Goal: Task Accomplishment & Management: Complete application form

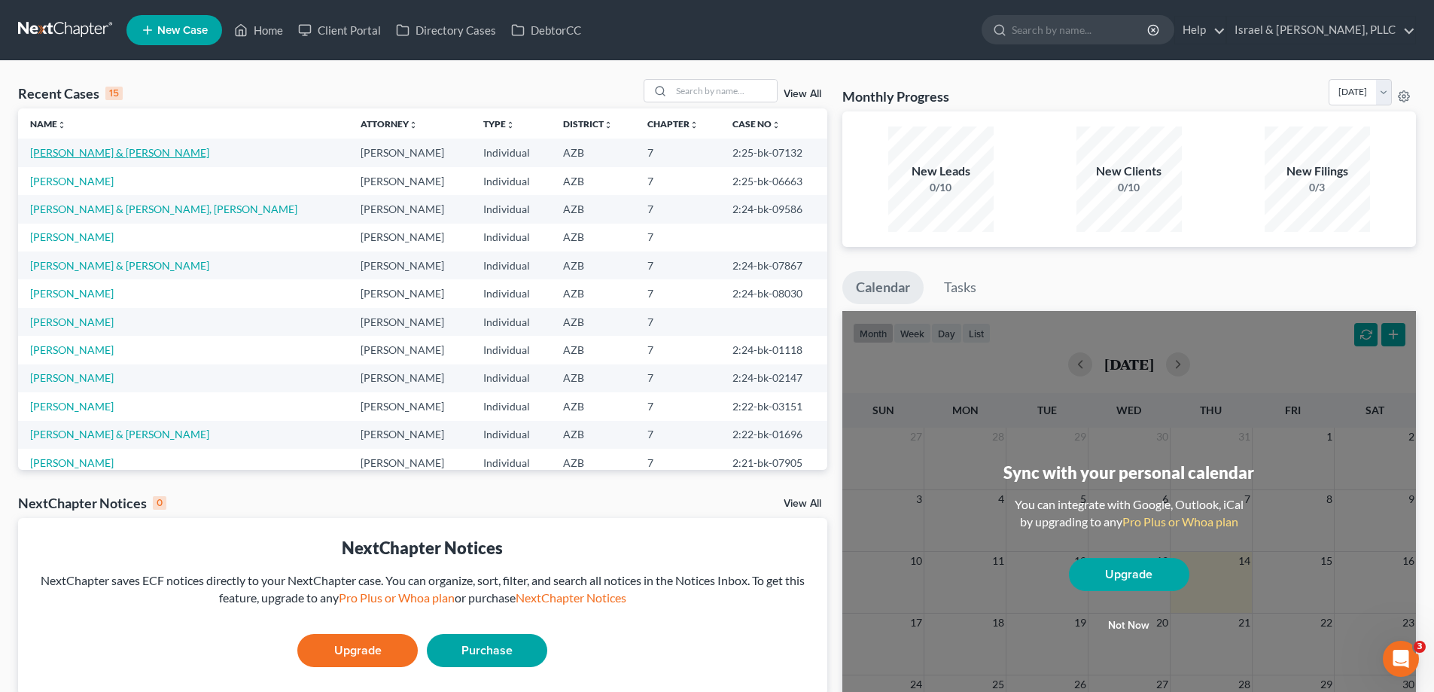
click at [90, 156] on link "[PERSON_NAME] & [PERSON_NAME]" at bounding box center [119, 152] width 179 height 13
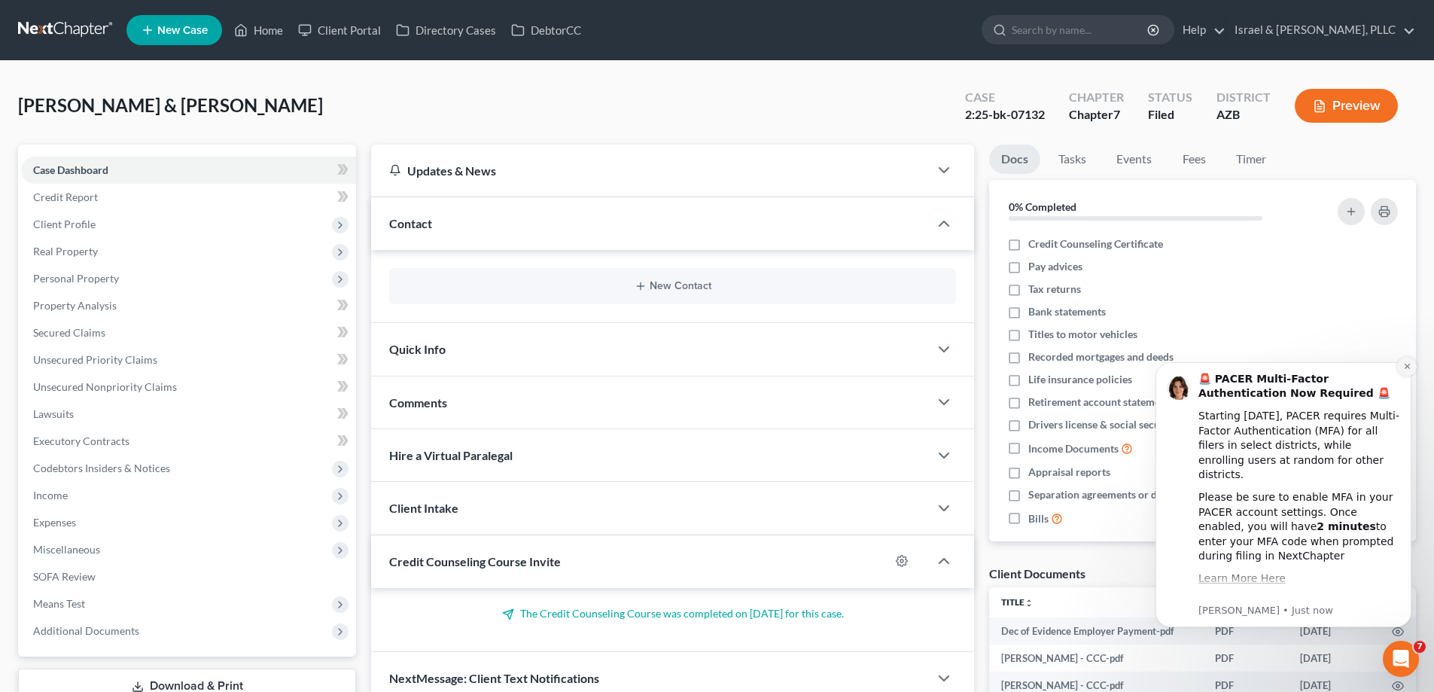
click at [1407, 363] on icon "Dismiss notification" at bounding box center [1407, 366] width 8 height 8
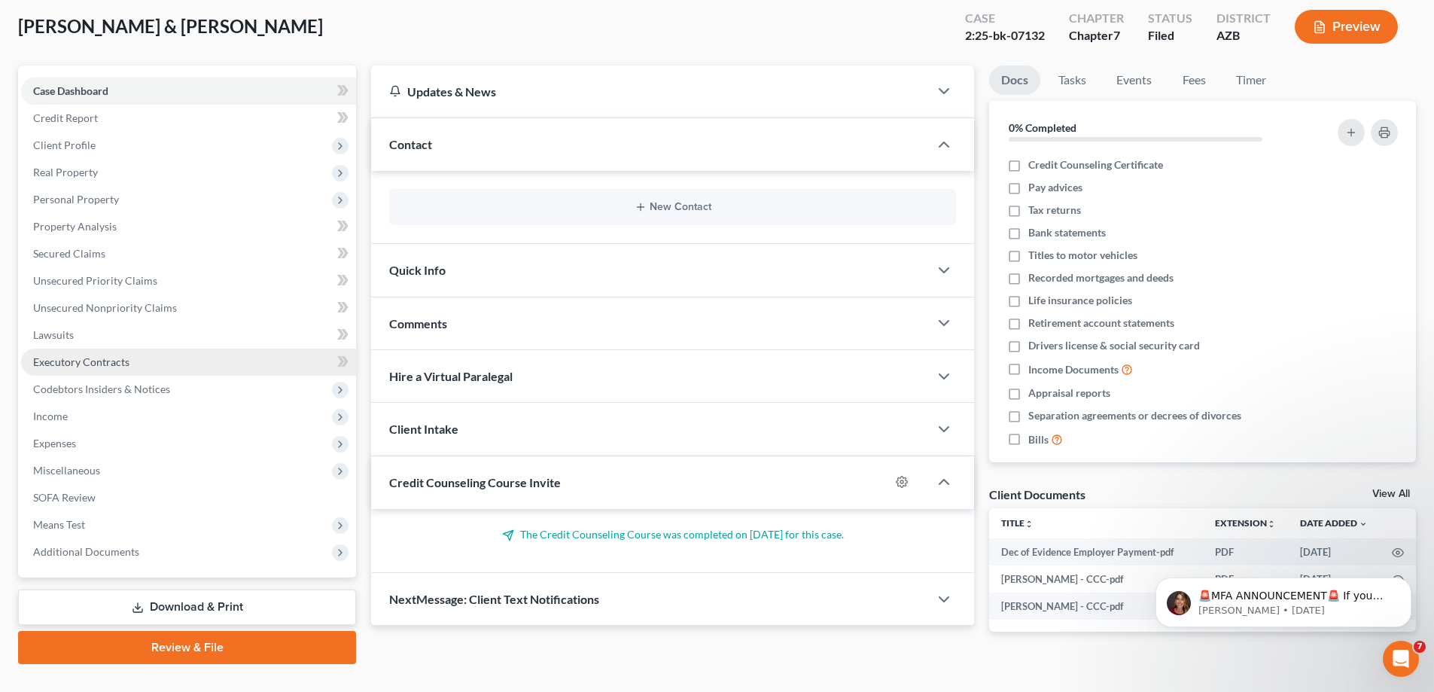
scroll to position [108, 0]
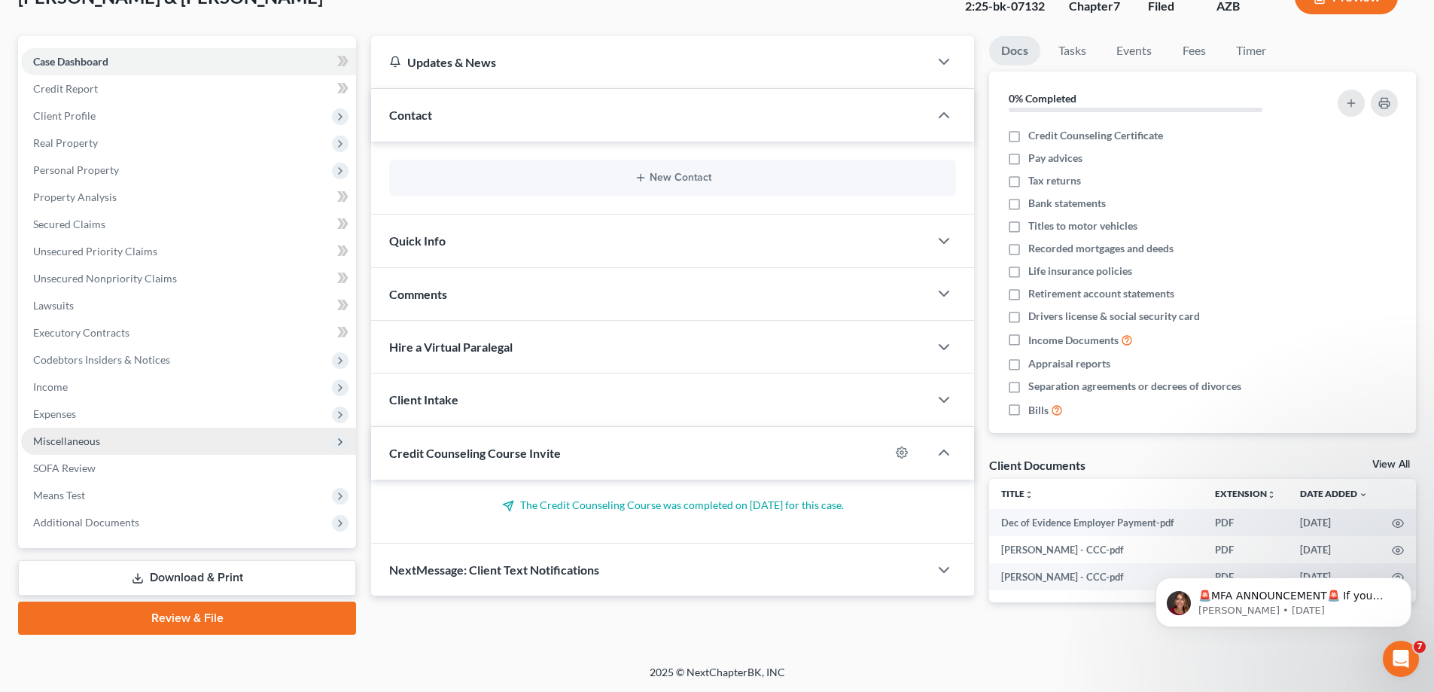
click at [138, 445] on span "Miscellaneous" at bounding box center [188, 440] width 335 height 27
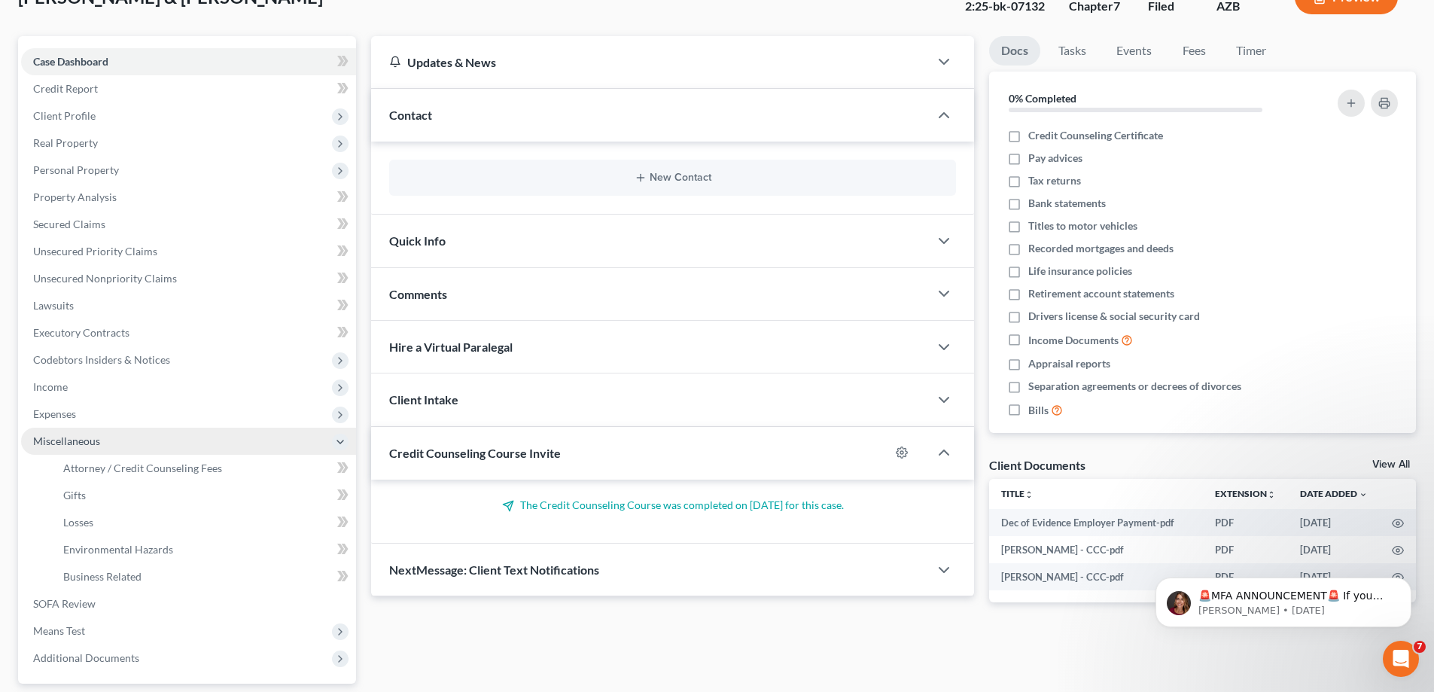
click at [138, 445] on span "Miscellaneous" at bounding box center [188, 440] width 335 height 27
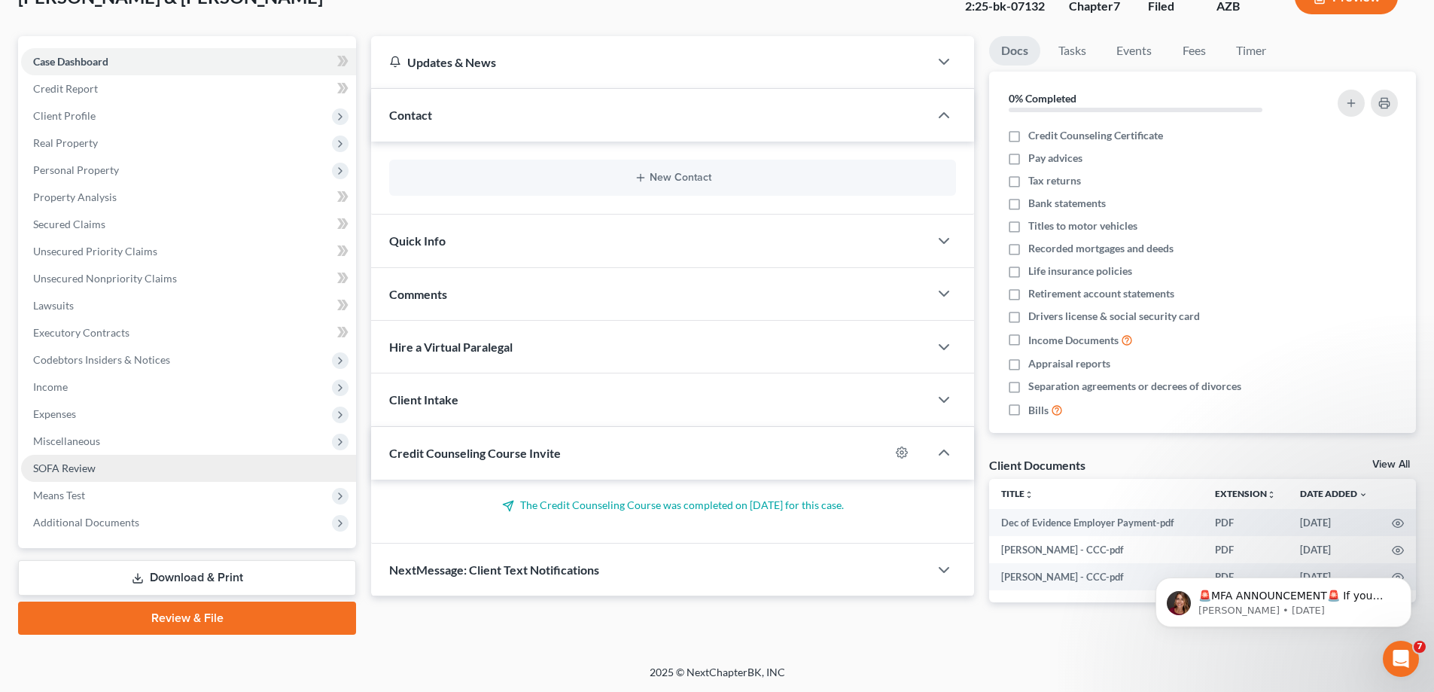
click at [80, 463] on span "SOFA Review" at bounding box center [64, 467] width 62 height 13
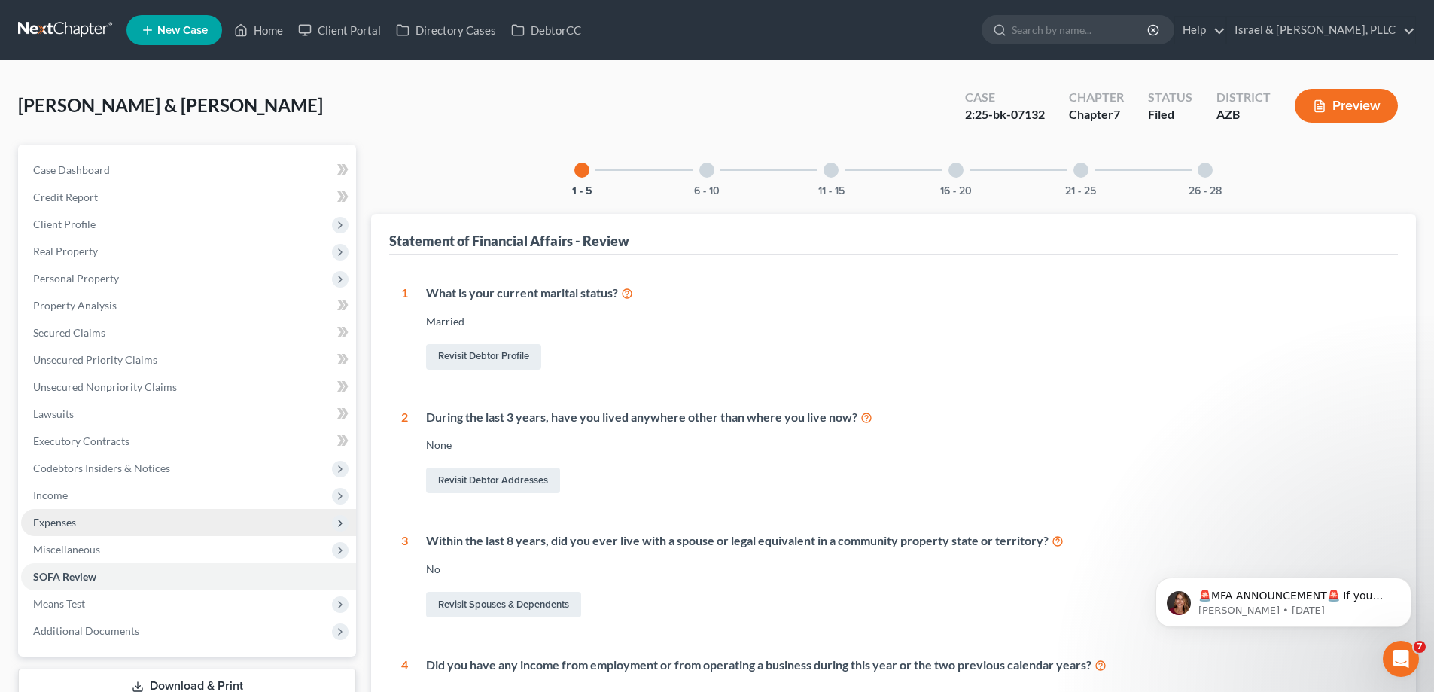
click at [70, 525] on span "Expenses" at bounding box center [54, 522] width 43 height 13
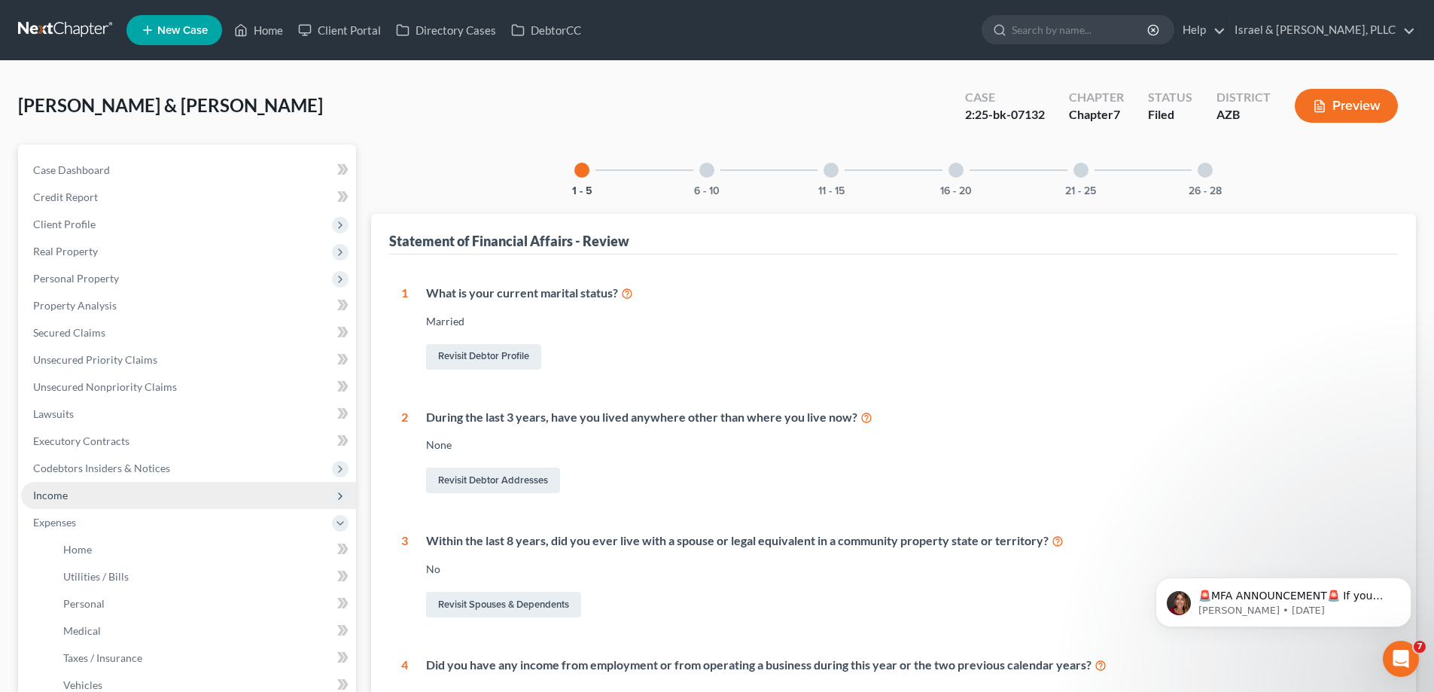
click at [62, 498] on span "Income" at bounding box center [50, 494] width 35 height 13
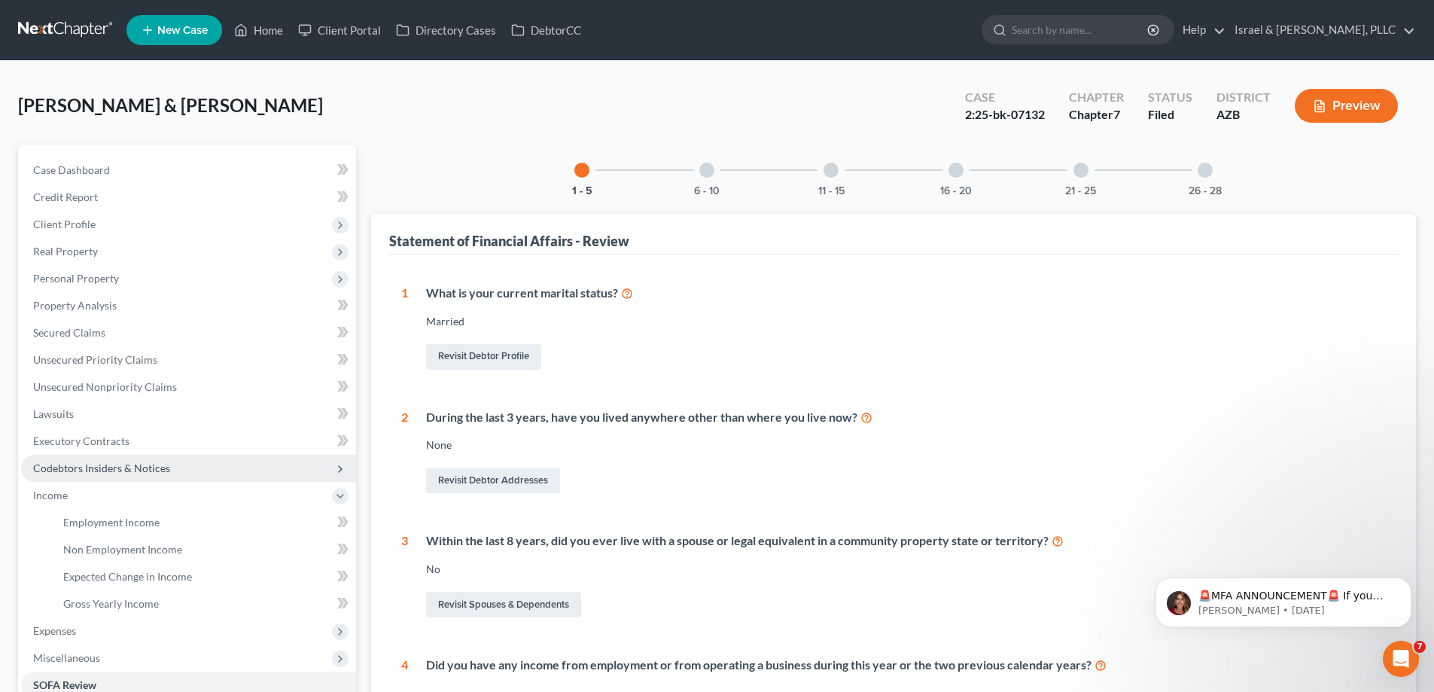
click at [61, 473] on span "Codebtors Insiders & Notices" at bounding box center [101, 467] width 137 height 13
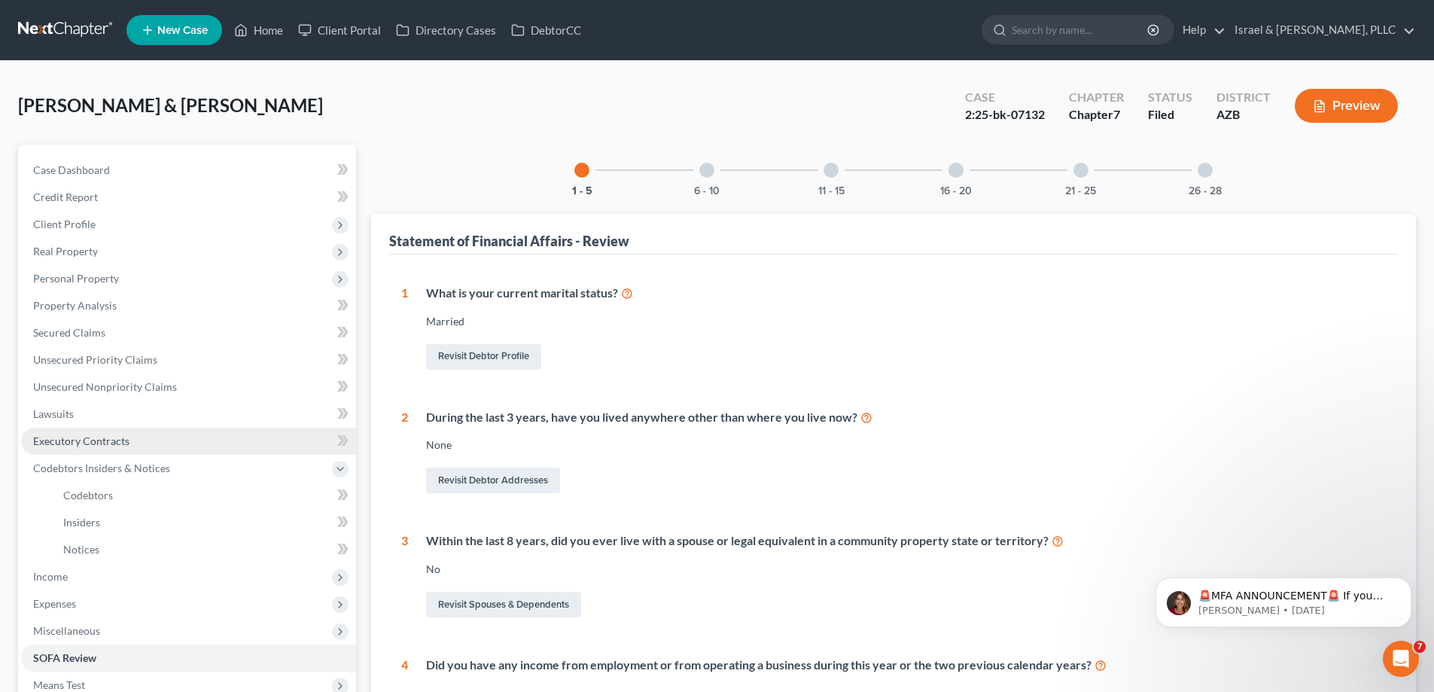
click at [62, 446] on span "Executory Contracts" at bounding box center [81, 440] width 96 height 13
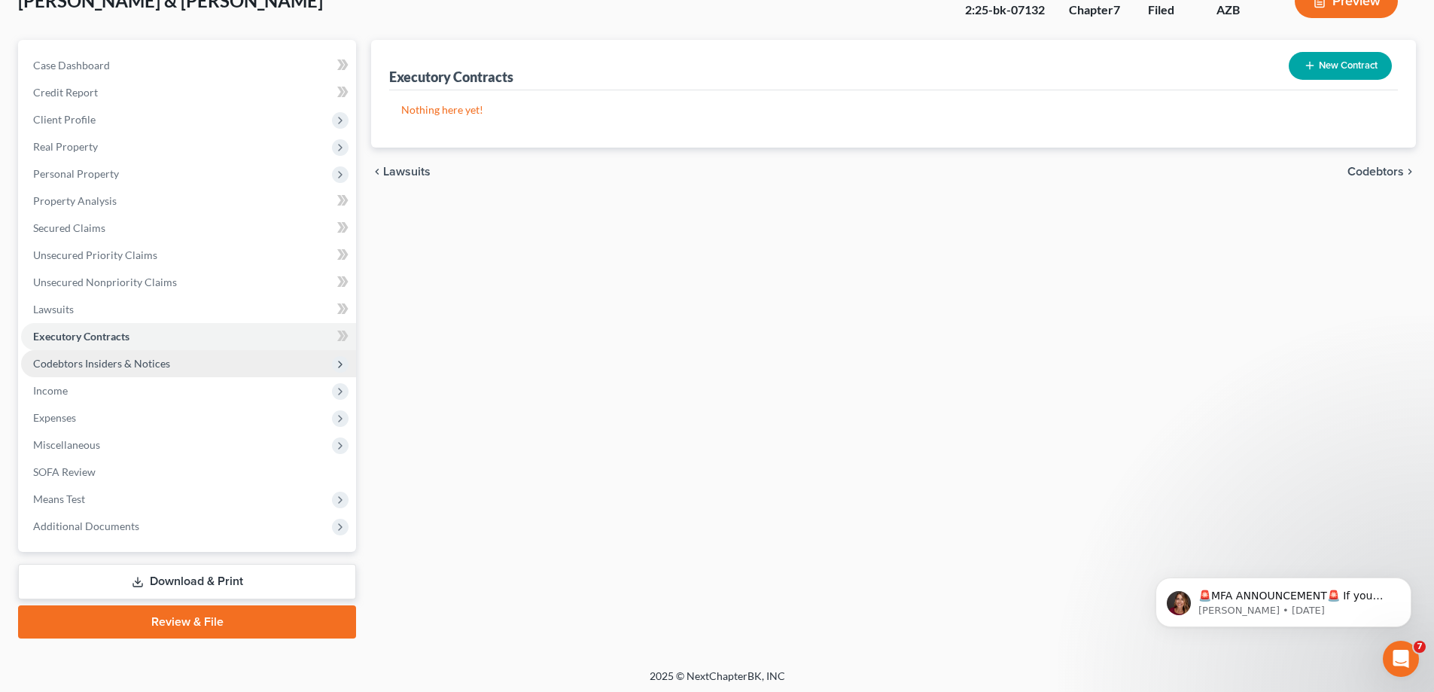
scroll to position [108, 0]
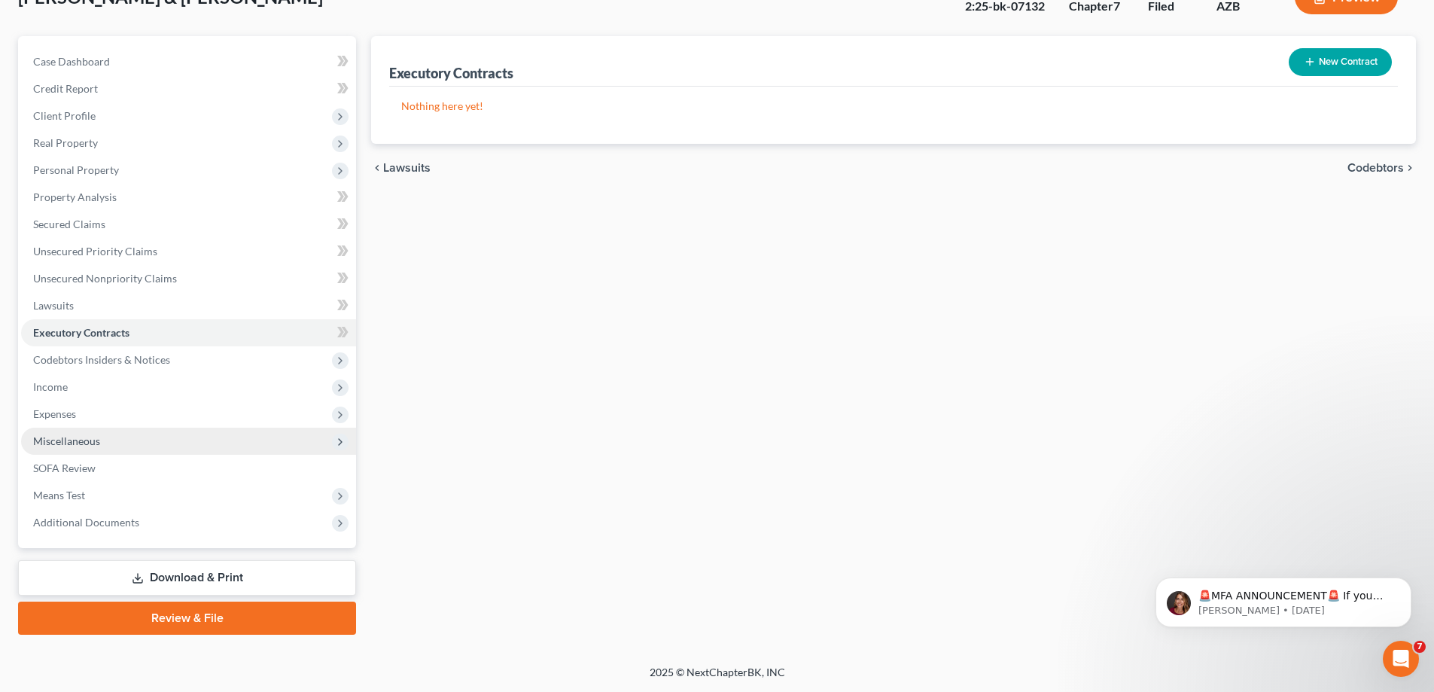
click at [94, 438] on span "Miscellaneous" at bounding box center [66, 440] width 67 height 13
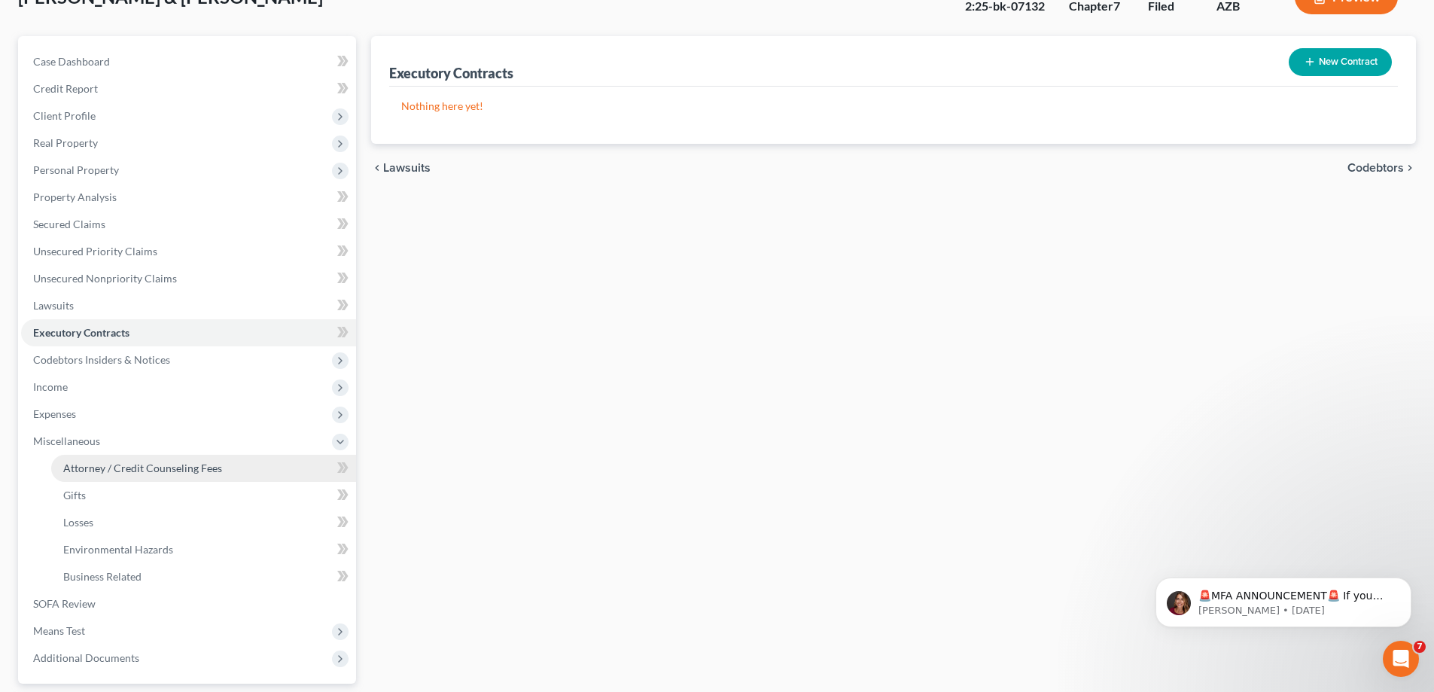
click at [130, 470] on span "Attorney / Credit Counseling Fees" at bounding box center [142, 467] width 159 height 13
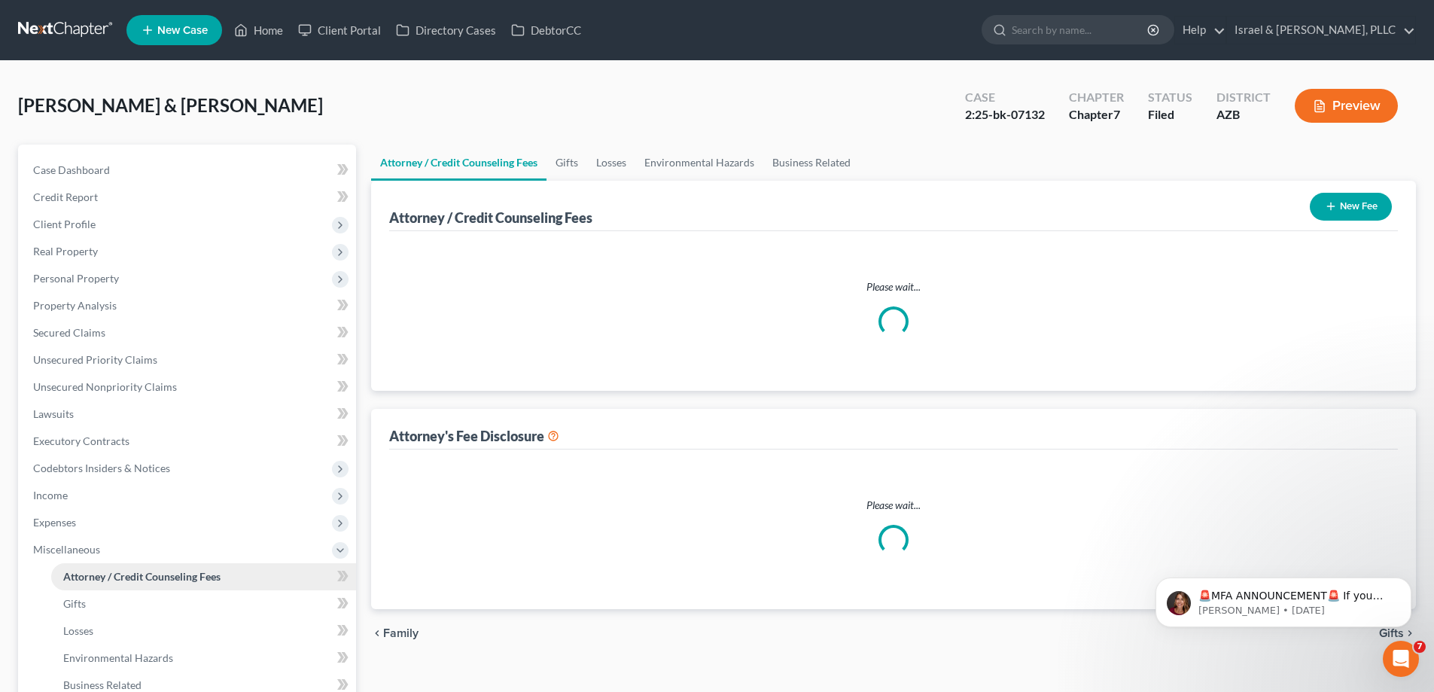
select select "0"
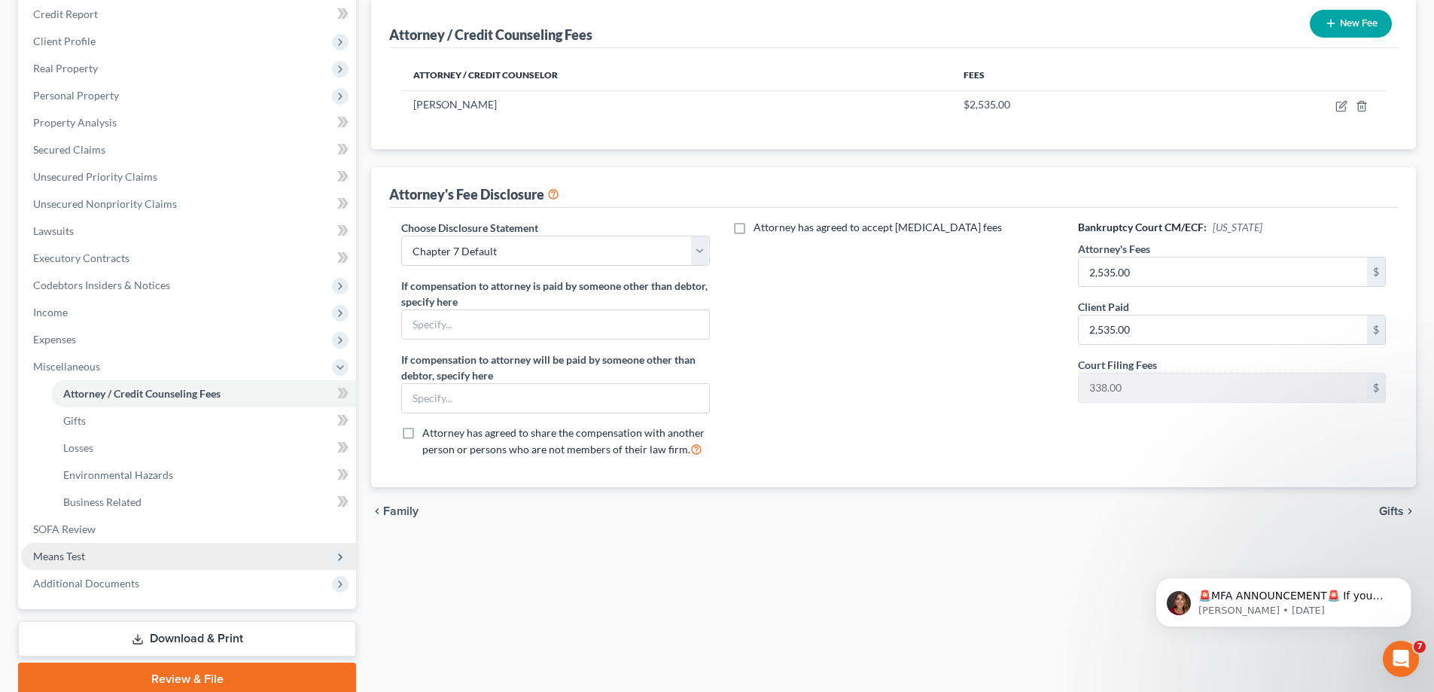
scroll to position [244, 0]
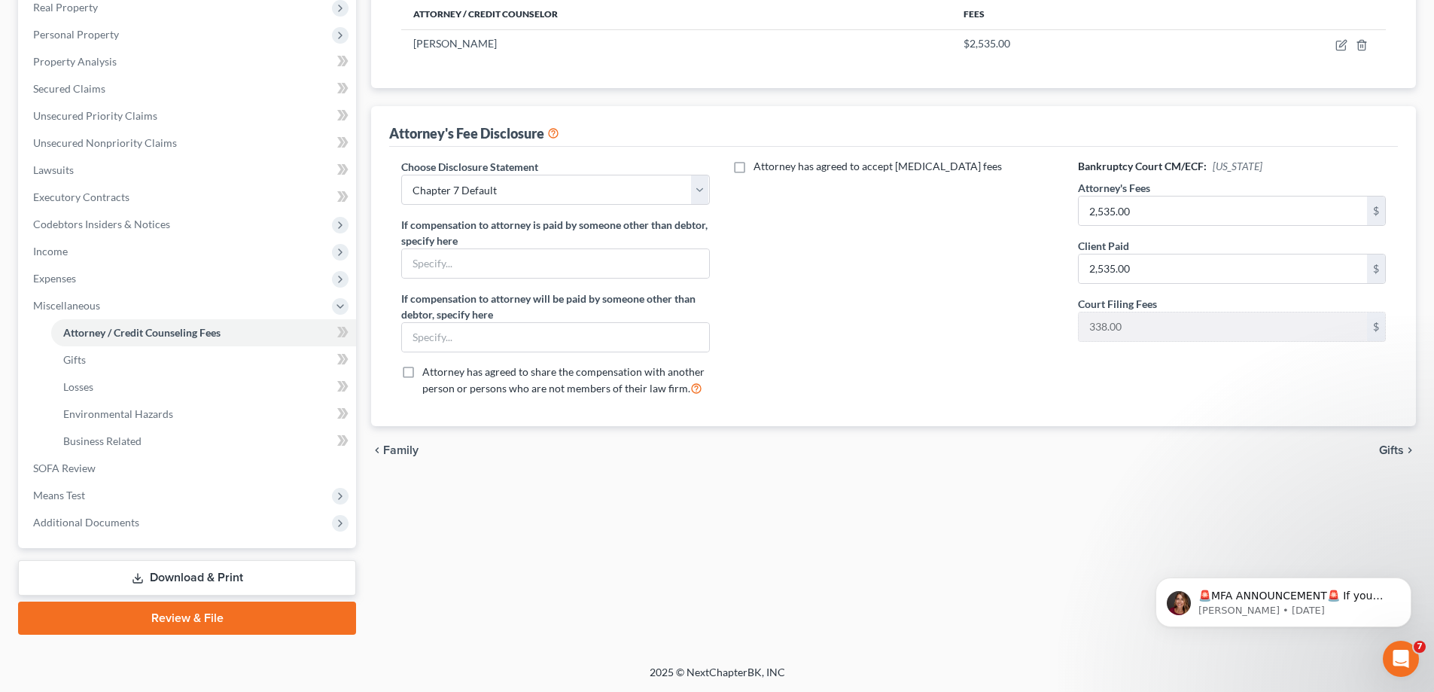
click at [148, 621] on link "Review & File" at bounding box center [187, 617] width 338 height 33
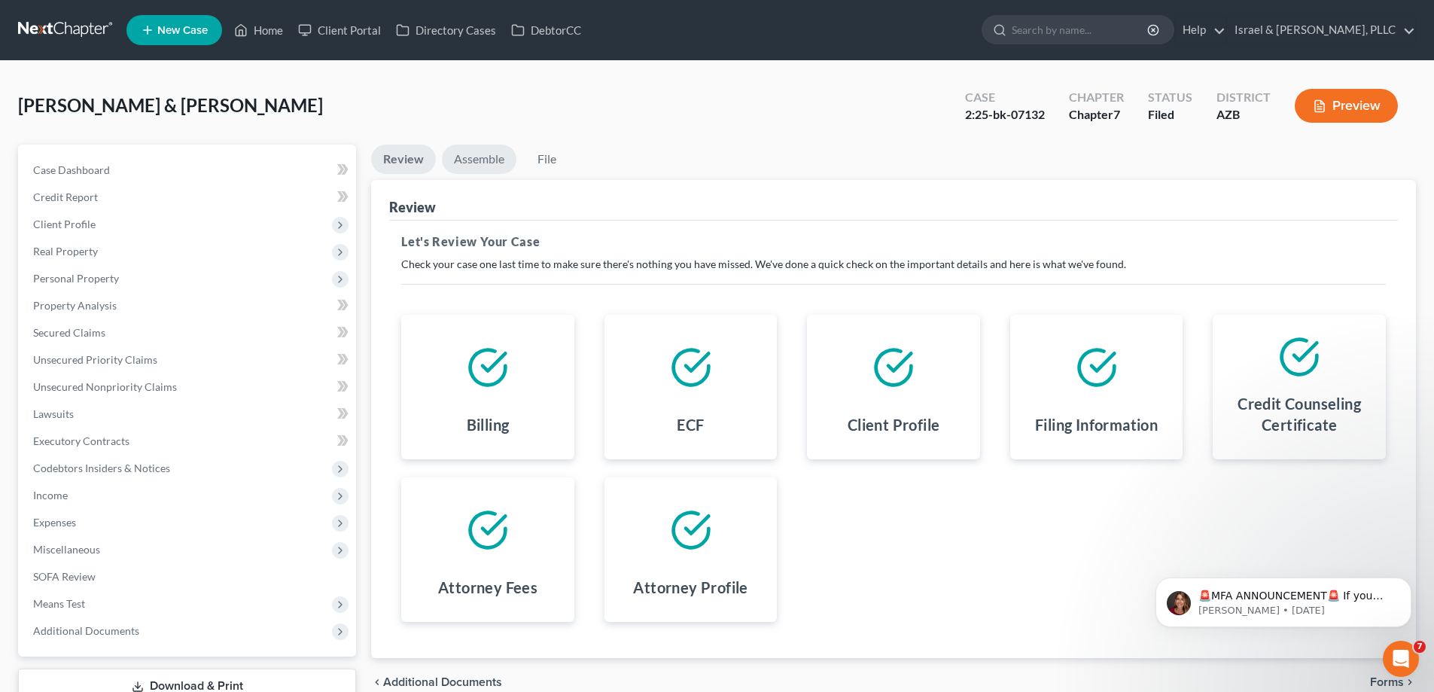
click at [491, 163] on link "Assemble" at bounding box center [479, 158] width 75 height 29
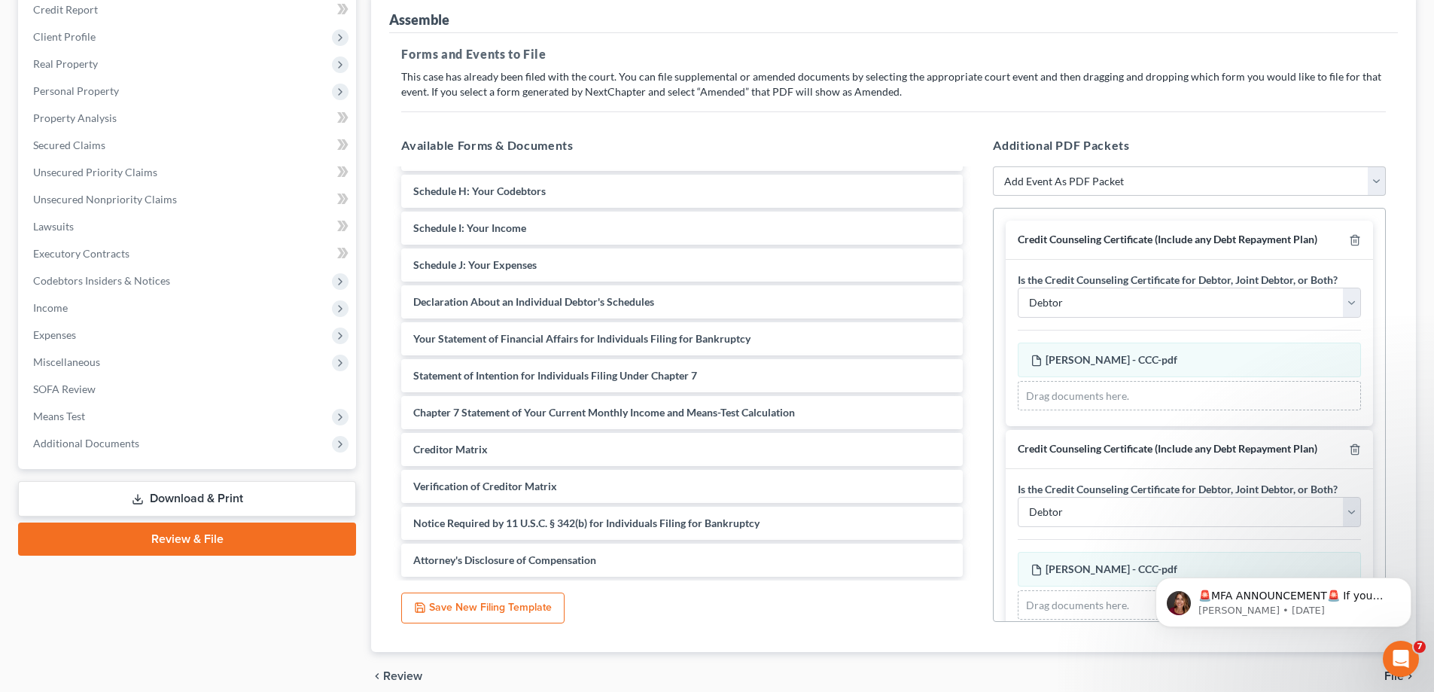
scroll to position [226, 0]
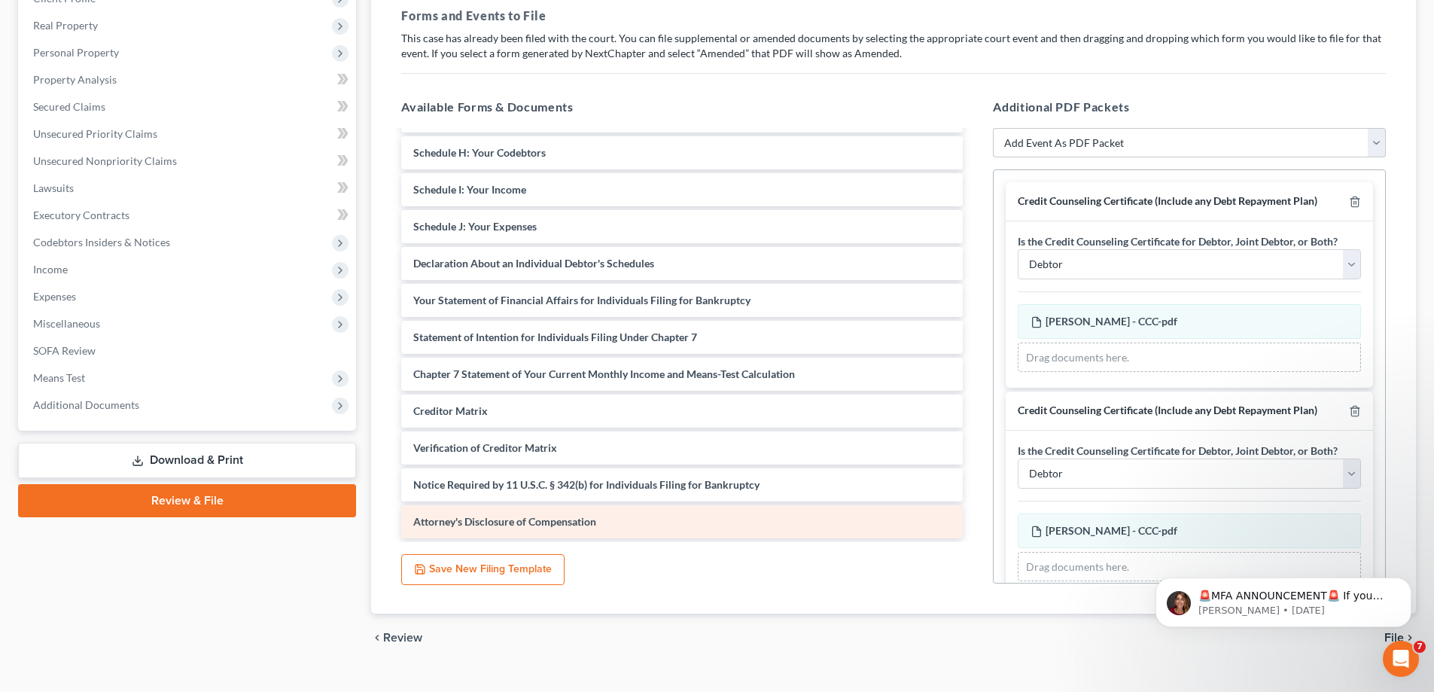
click at [541, 517] on span "Attorney's Disclosure of Compensation" at bounding box center [504, 521] width 183 height 13
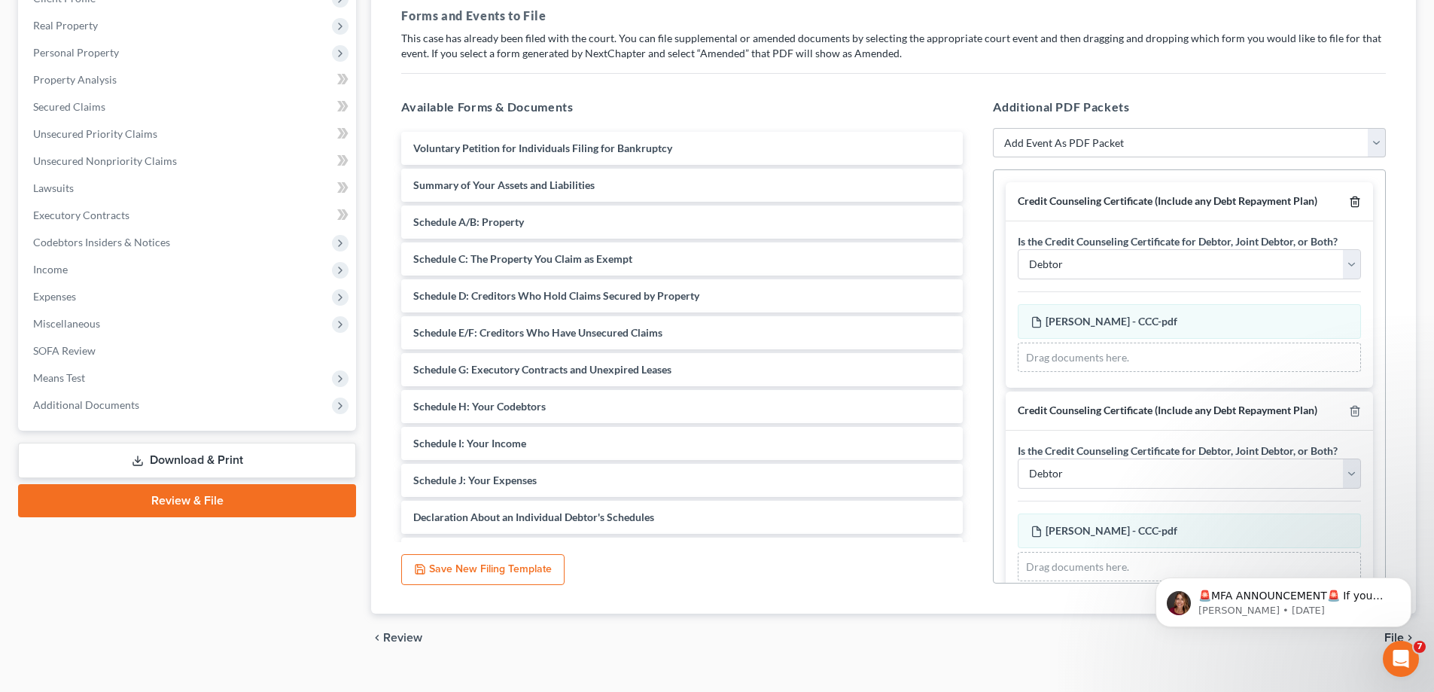
click at [1355, 203] on line "button" at bounding box center [1355, 203] width 0 height 3
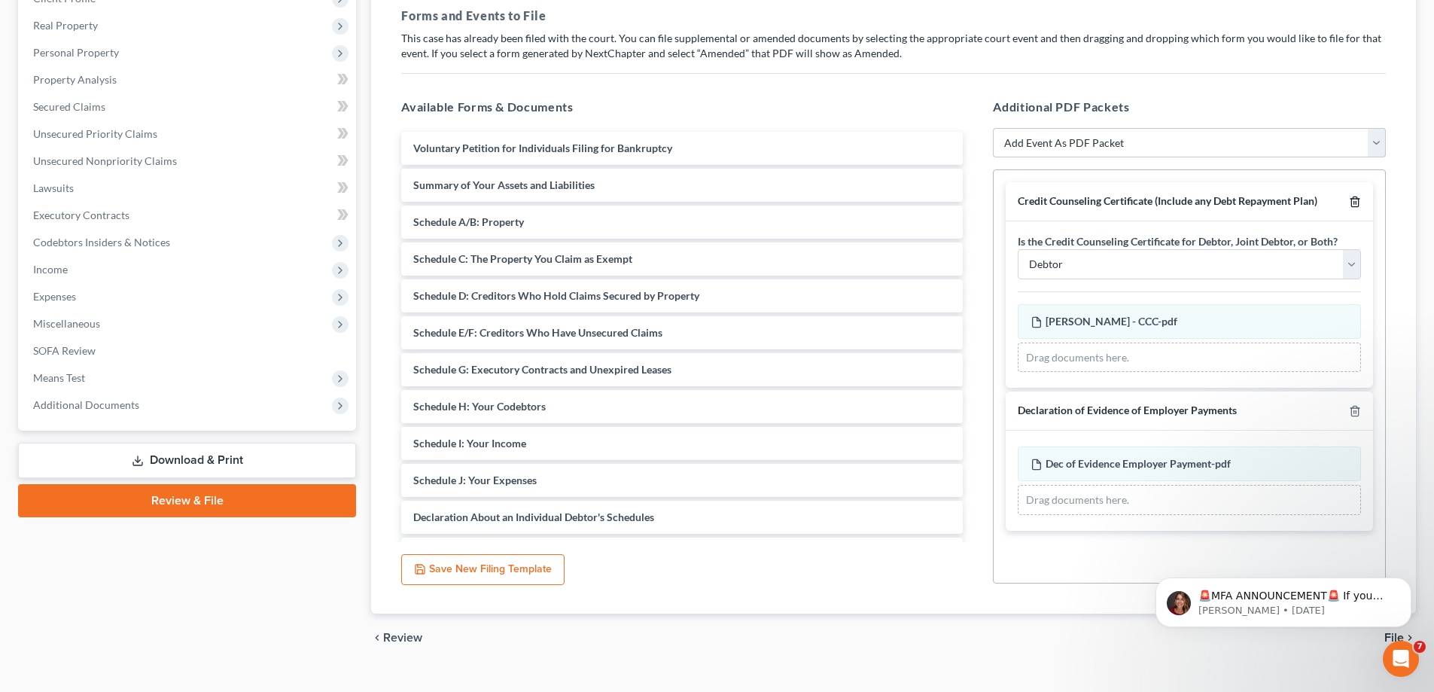
click at [1352, 203] on icon "button" at bounding box center [1354, 202] width 7 height 10
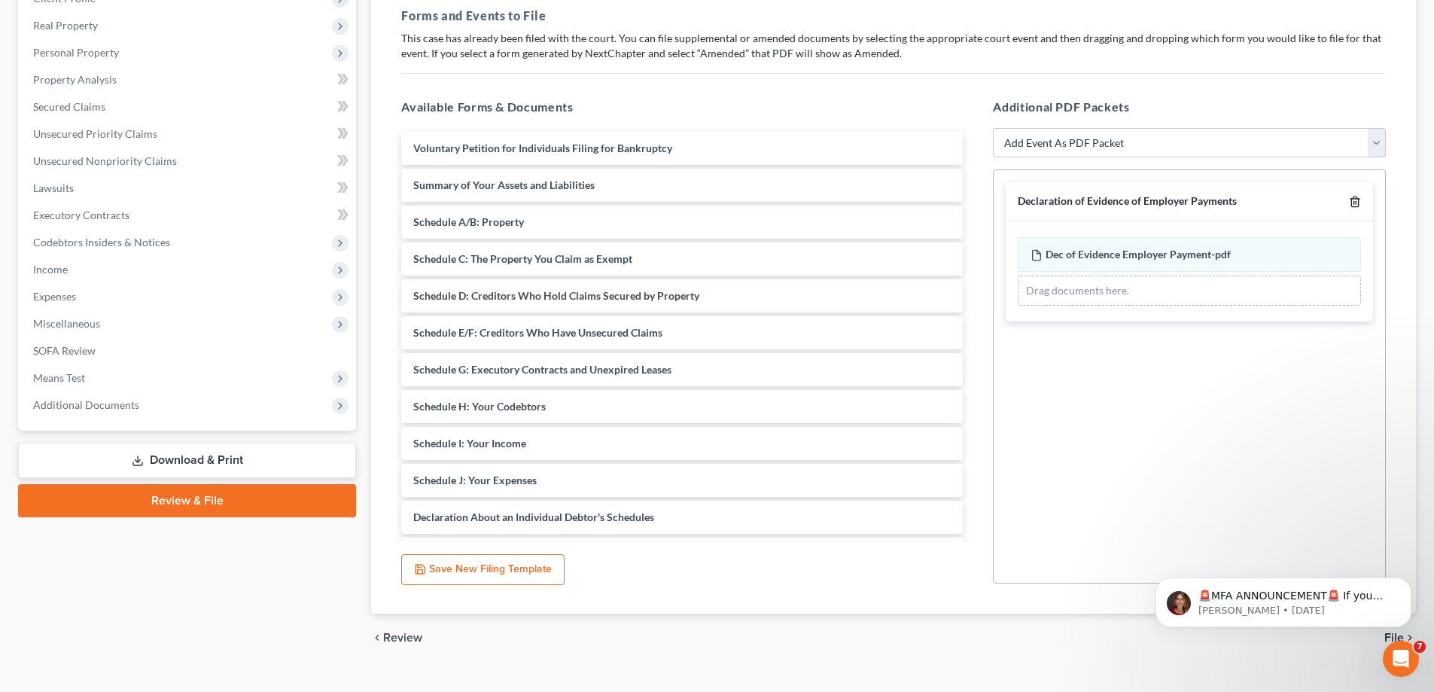
click at [1352, 203] on icon "button" at bounding box center [1354, 202] width 7 height 10
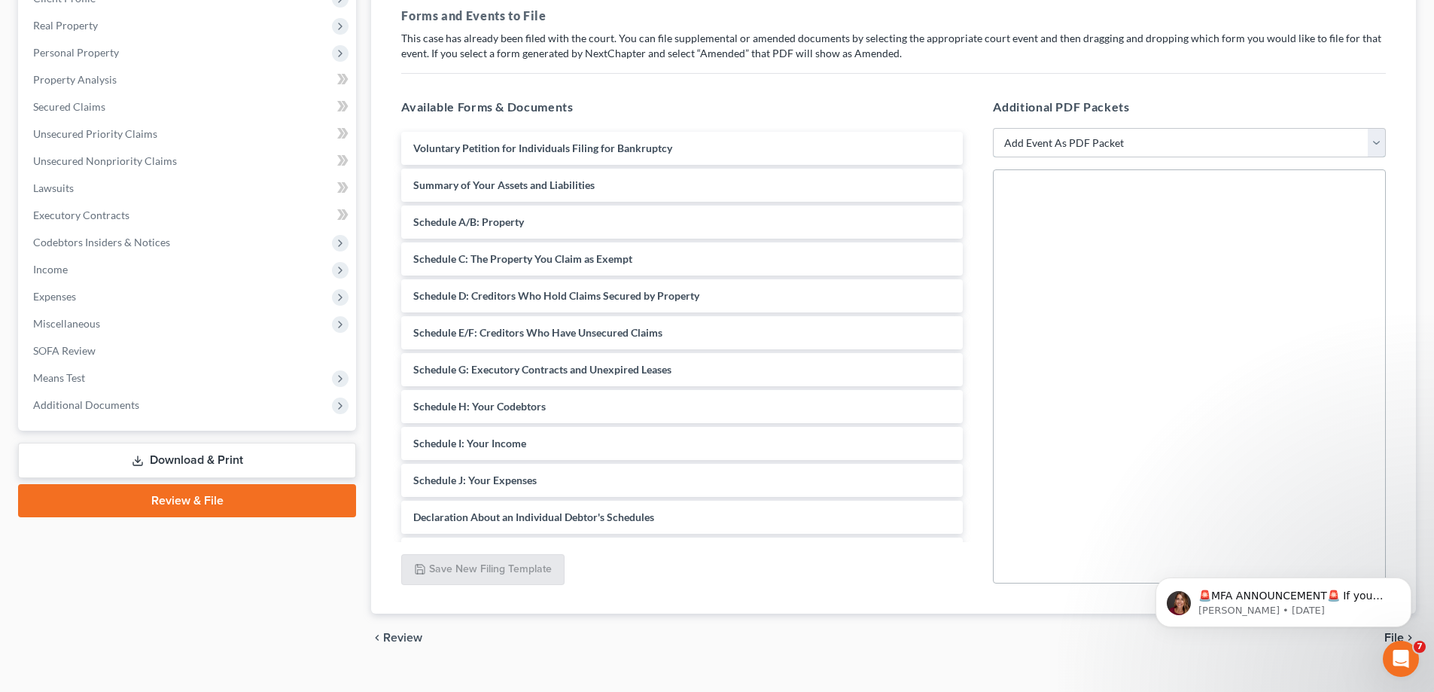
click at [1374, 145] on select "Add Event As PDF Packet Amendment to Mailing List (32.00 fee) Amendment to Peti…" at bounding box center [1189, 143] width 393 height 30
select select "1"
click at [993, 128] on select "Add Event As PDF Packet Amendment to Mailing List (32.00 fee) Amendment to Peti…" at bounding box center [1189, 143] width 393 height 30
select select
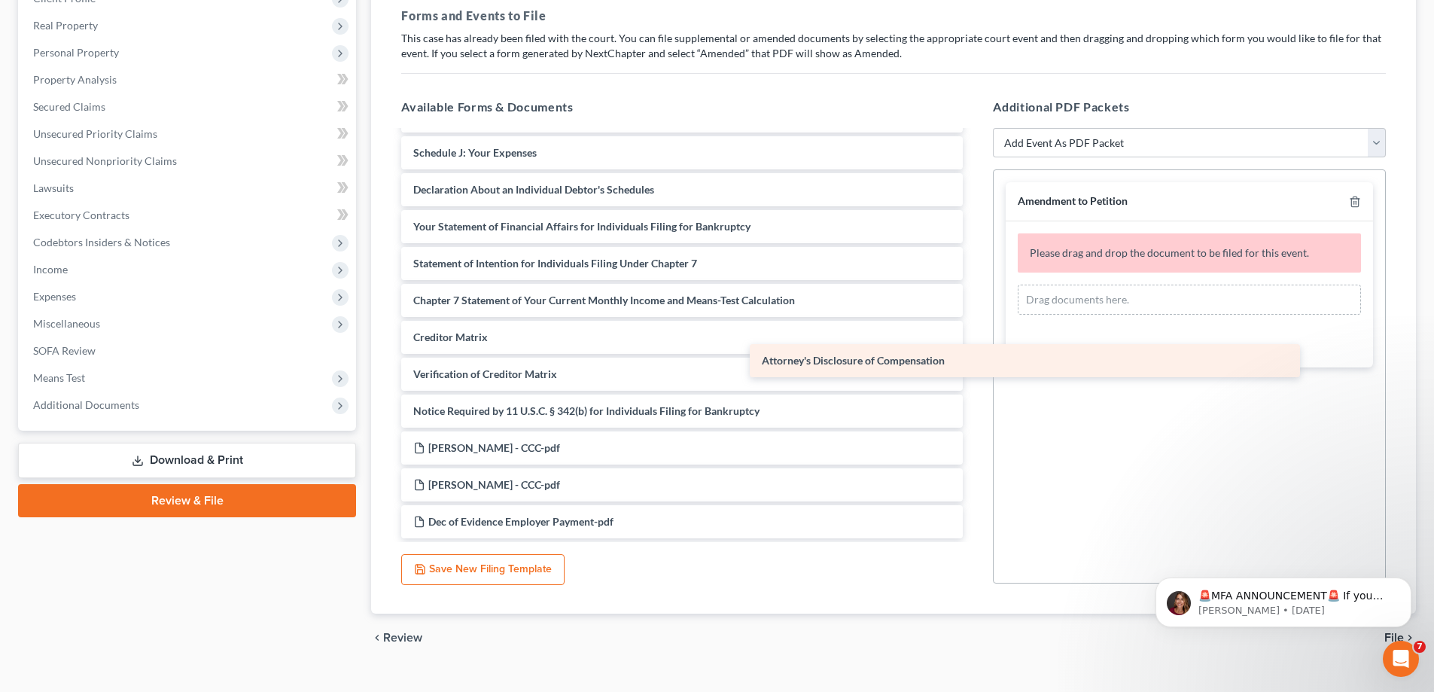
scroll to position [327, 0]
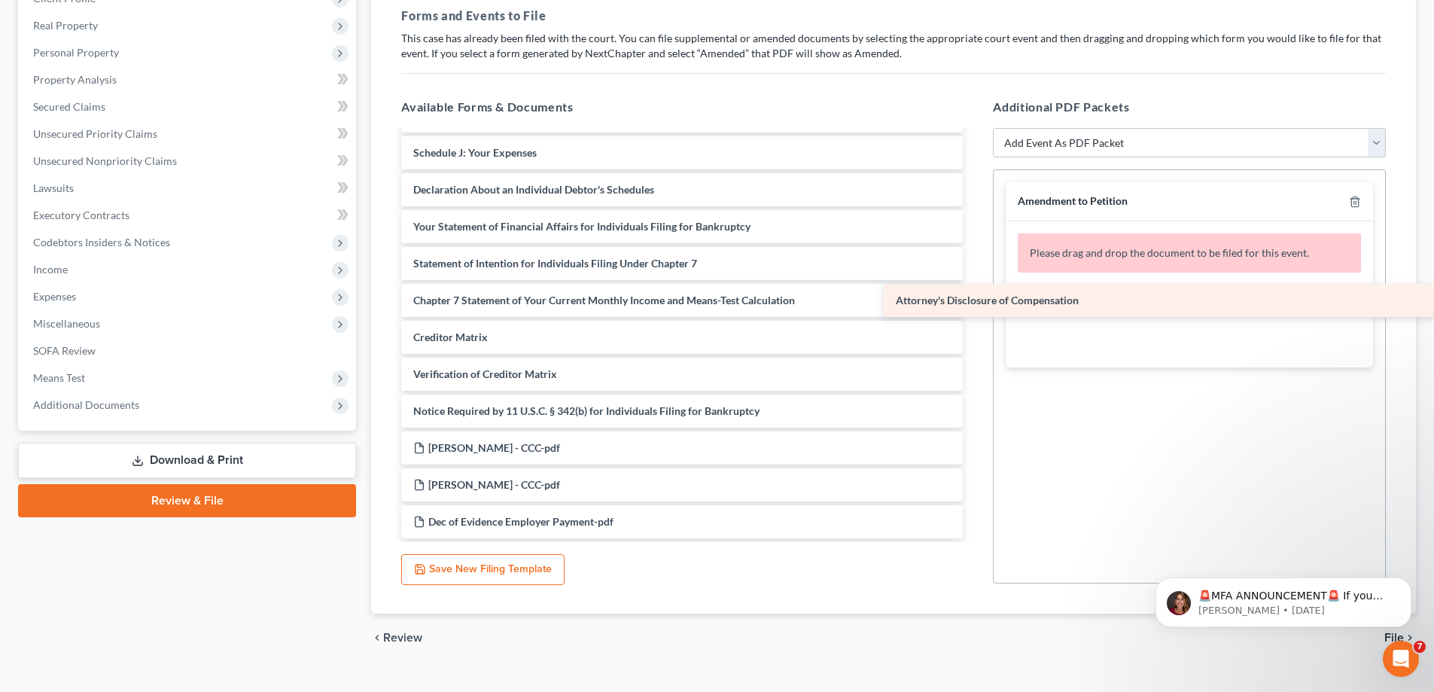
drag, startPoint x: 615, startPoint y: 412, endPoint x: 1150, endPoint y: 302, distance: 546.4
click at [975, 302] on div "Attorney's Disclosure of Compensation Voluntary Petition for Individuals Filing…" at bounding box center [681, 171] width 585 height 734
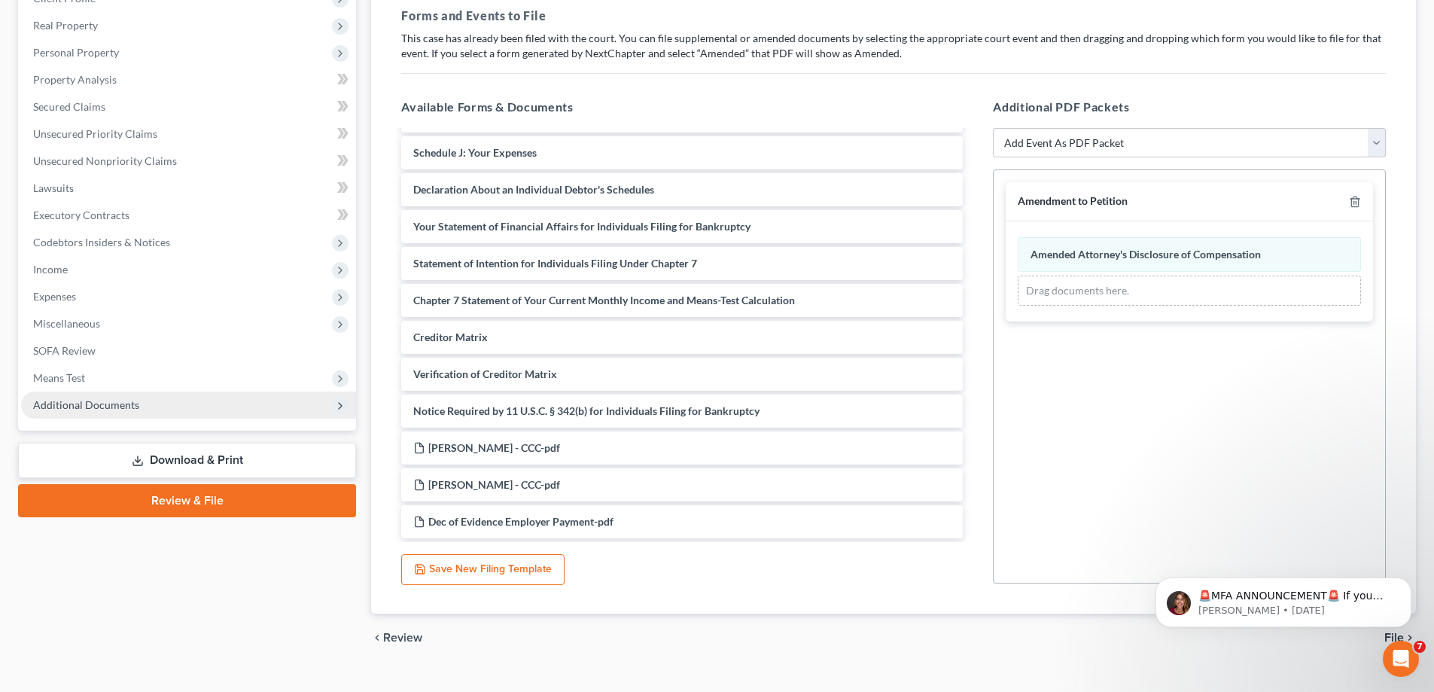
click at [149, 397] on span "Additional Documents" at bounding box center [188, 404] width 335 height 27
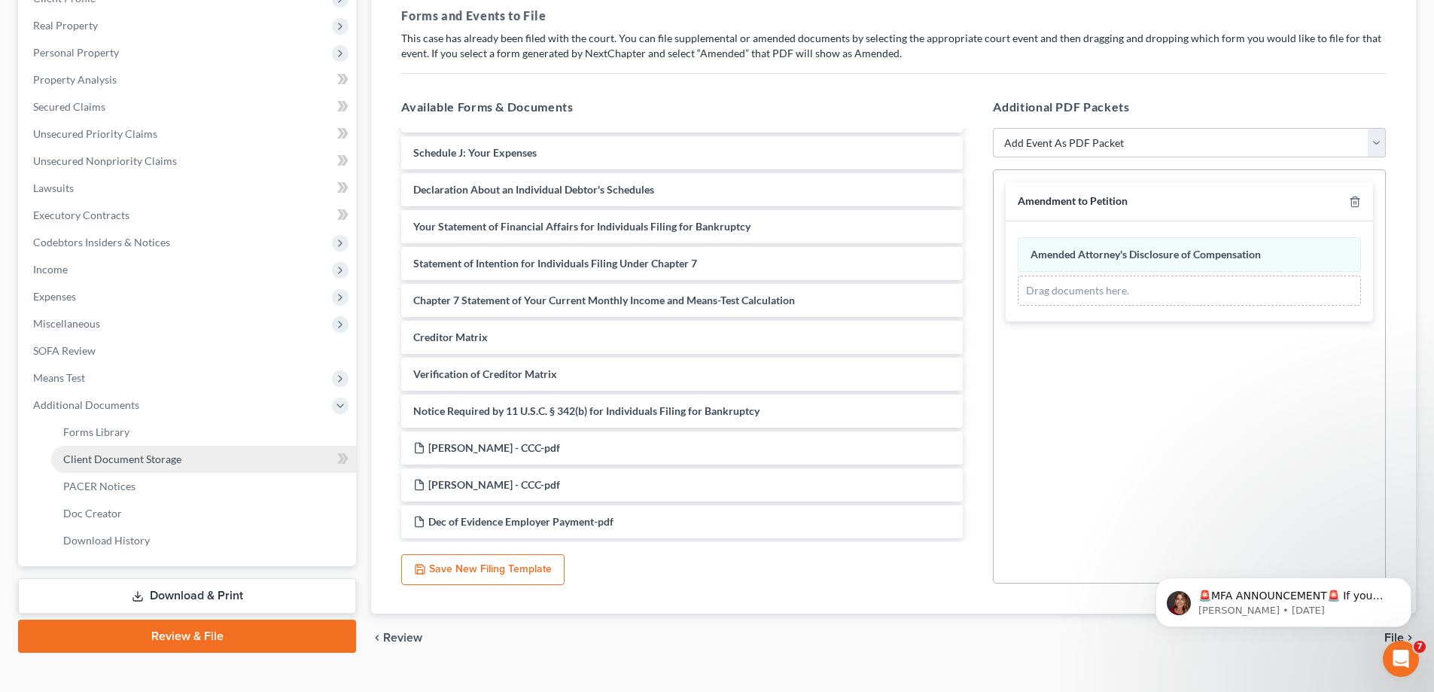
click at [129, 456] on span "Client Document Storage" at bounding box center [122, 458] width 118 height 13
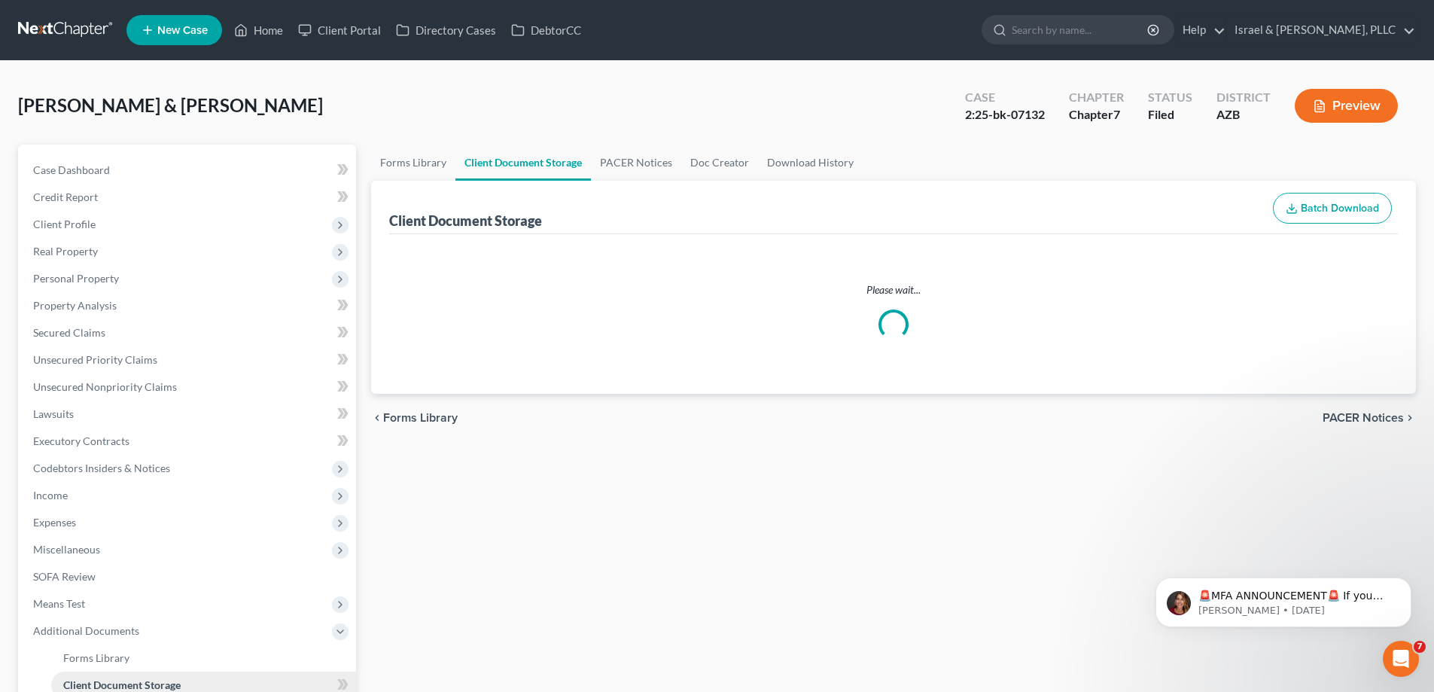
select select "14"
select select "18"
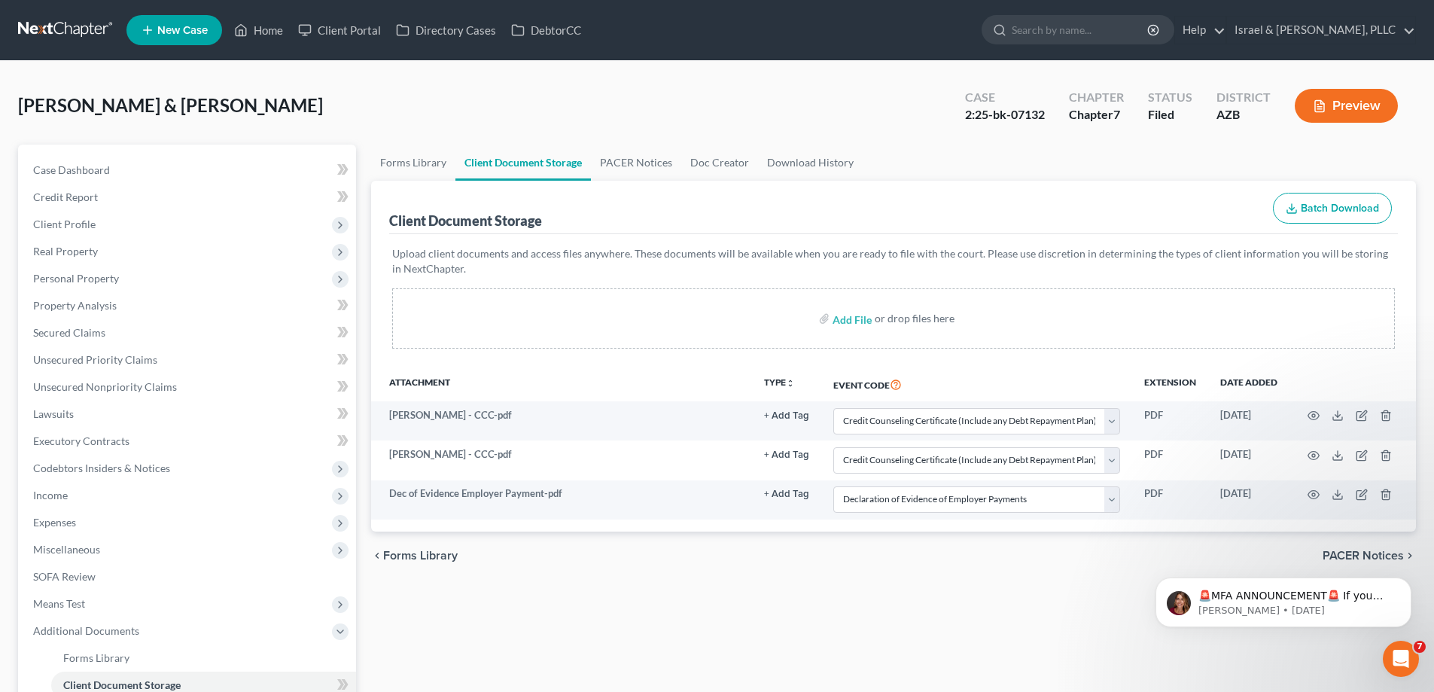
select select "14"
select select "18"
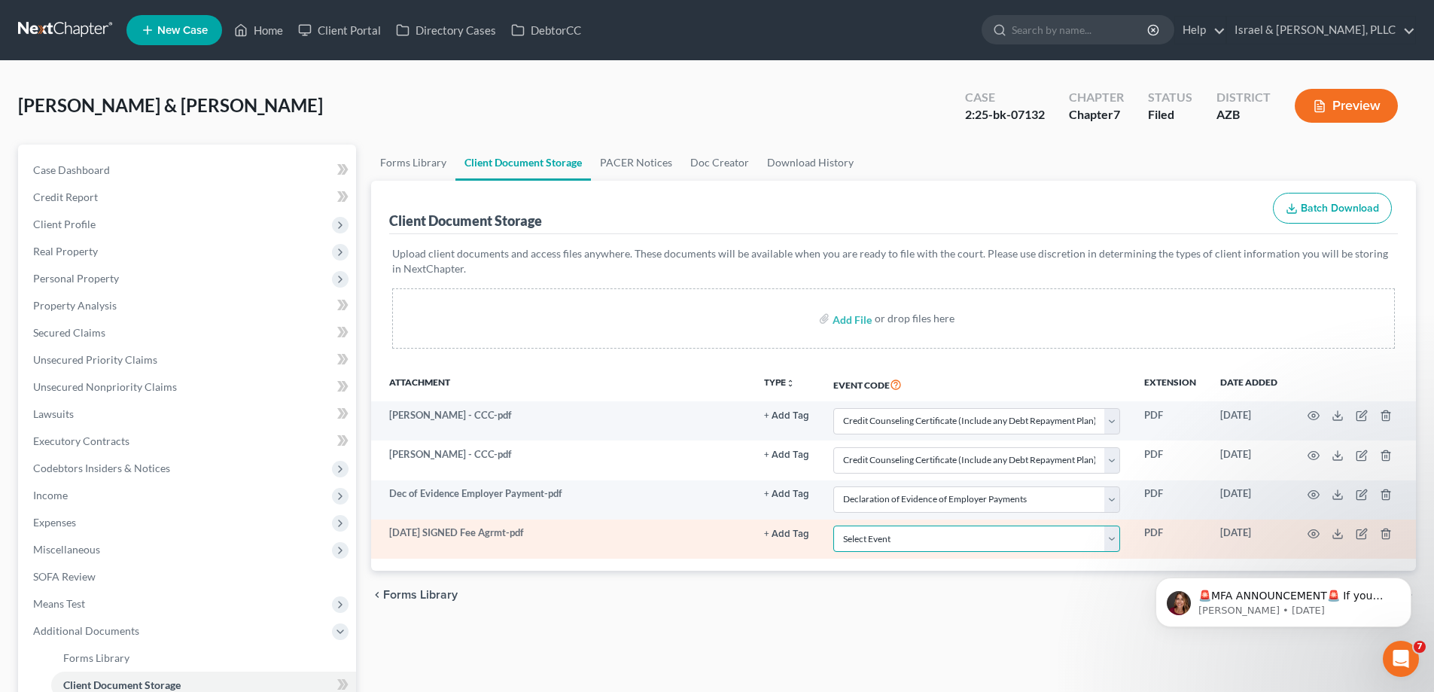
click at [1111, 542] on select "Select Event AA Schedules and Statements (Formerly All Required) Amended Chapte…" at bounding box center [976, 538] width 287 height 26
select select "3"
click at [833, 525] on select "Select Event AA Schedules and Statements (Formerly All Required) Amended Chapte…" at bounding box center [976, 538] width 287 height 26
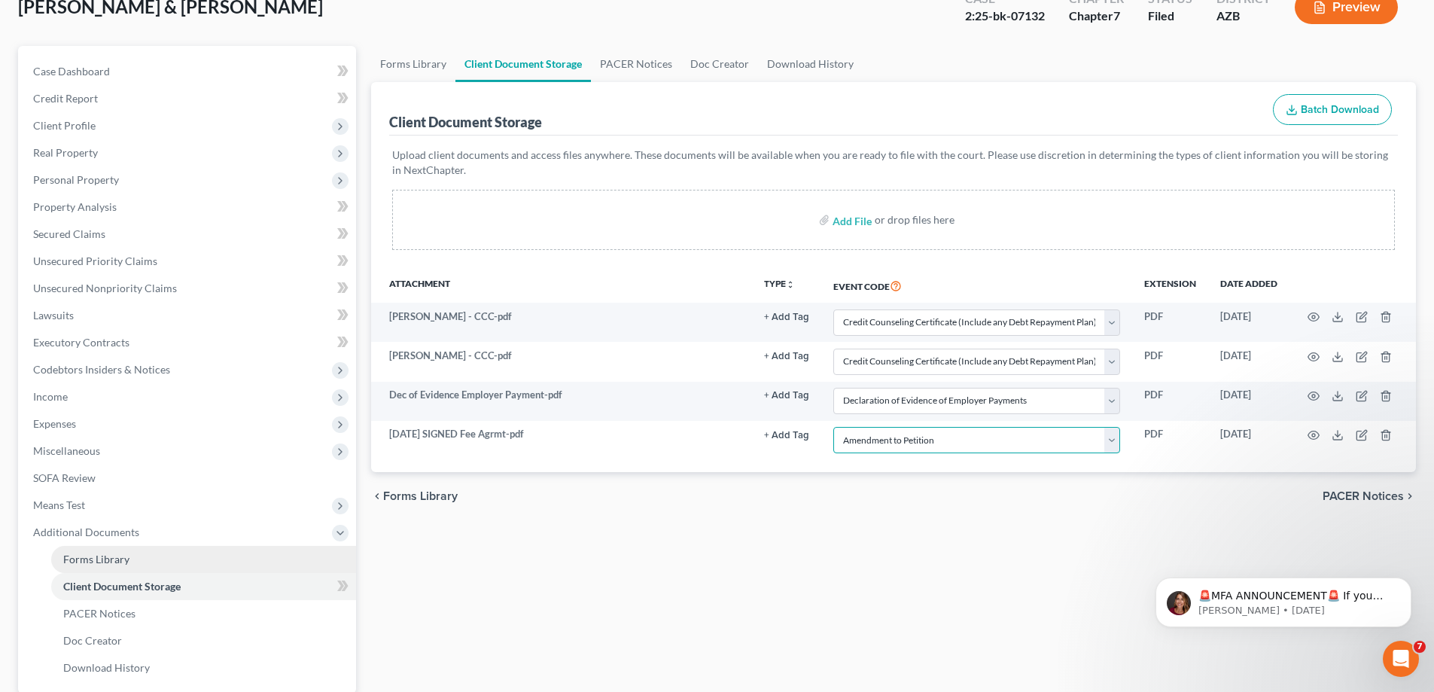
scroll to position [244, 0]
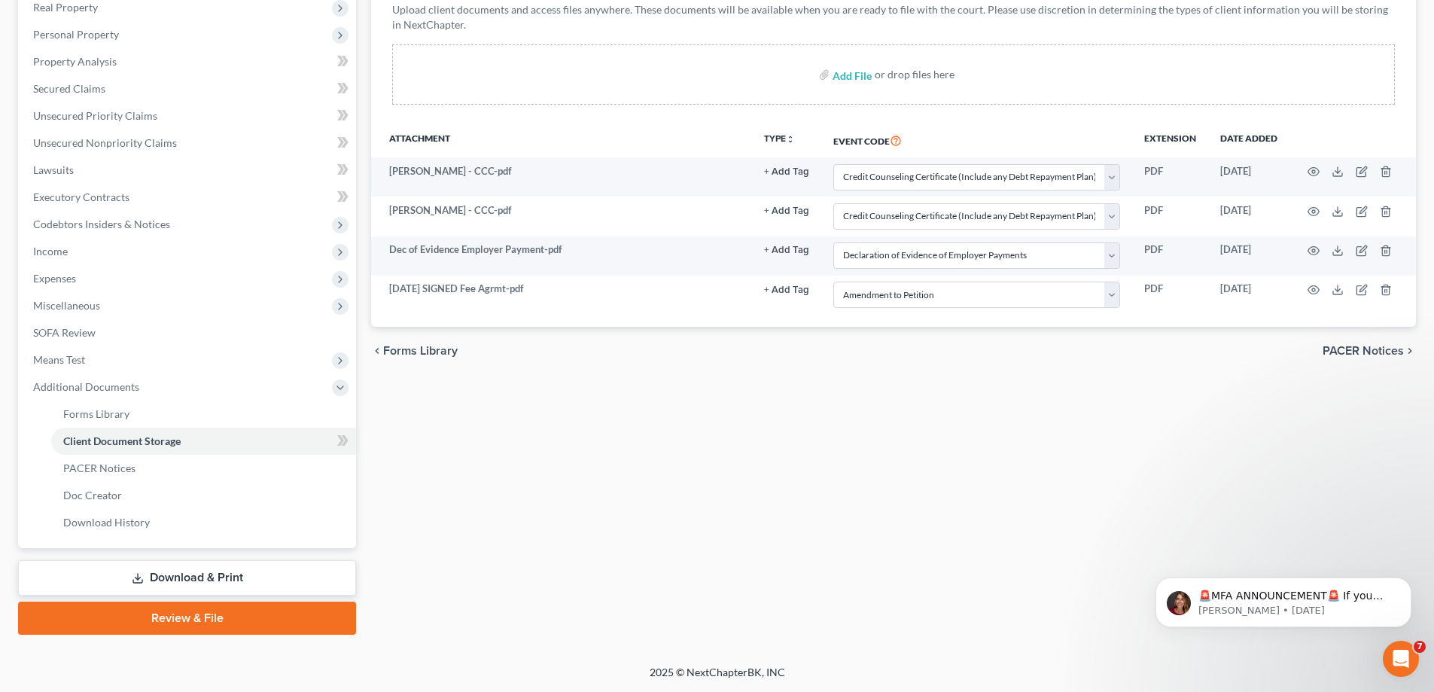
click at [163, 615] on link "Review & File" at bounding box center [187, 617] width 338 height 33
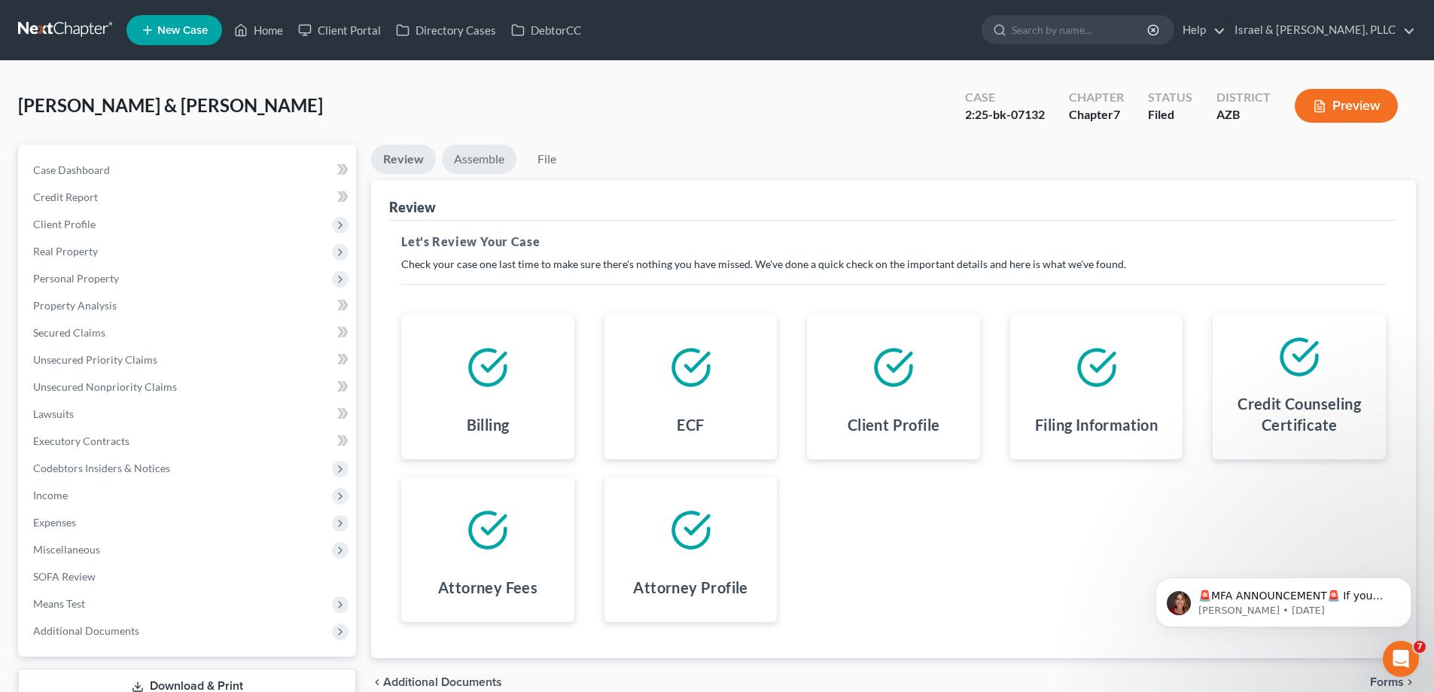
click at [496, 160] on link "Assemble" at bounding box center [479, 158] width 75 height 29
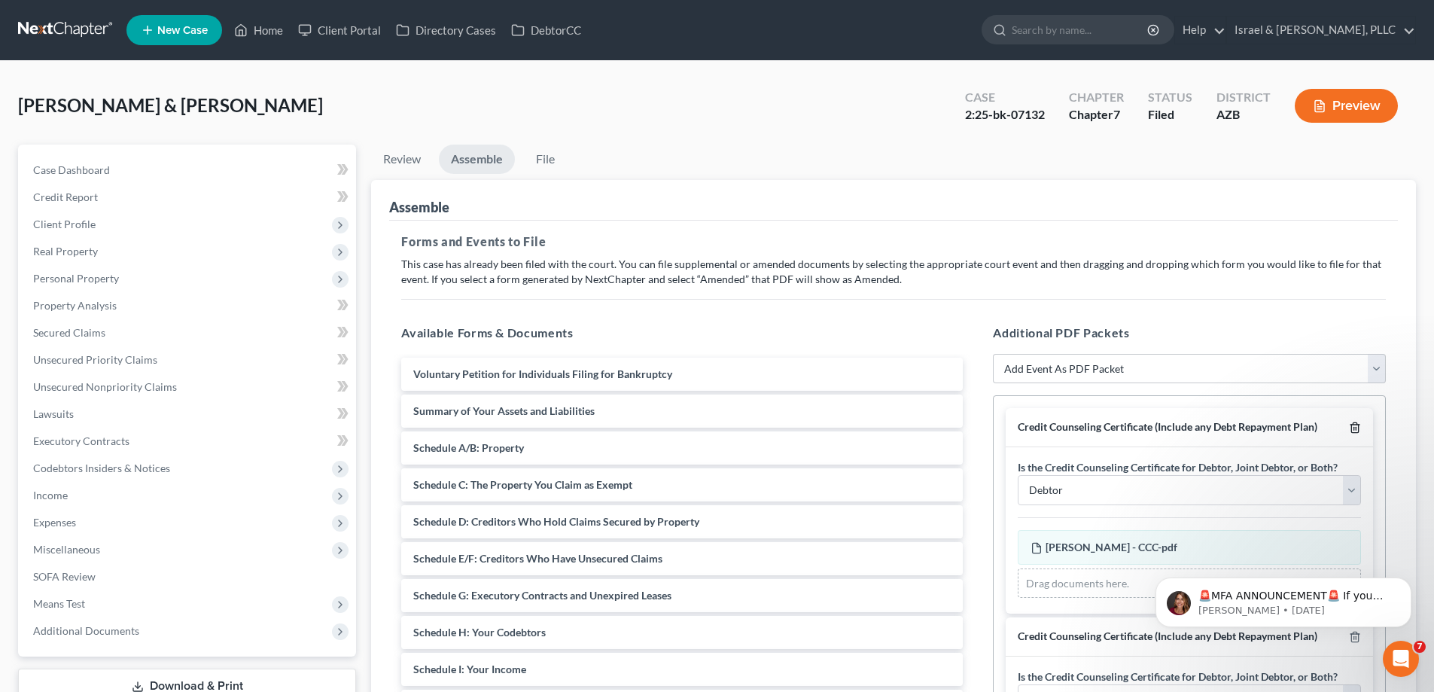
click at [1349, 427] on icon "button" at bounding box center [1355, 427] width 12 height 12
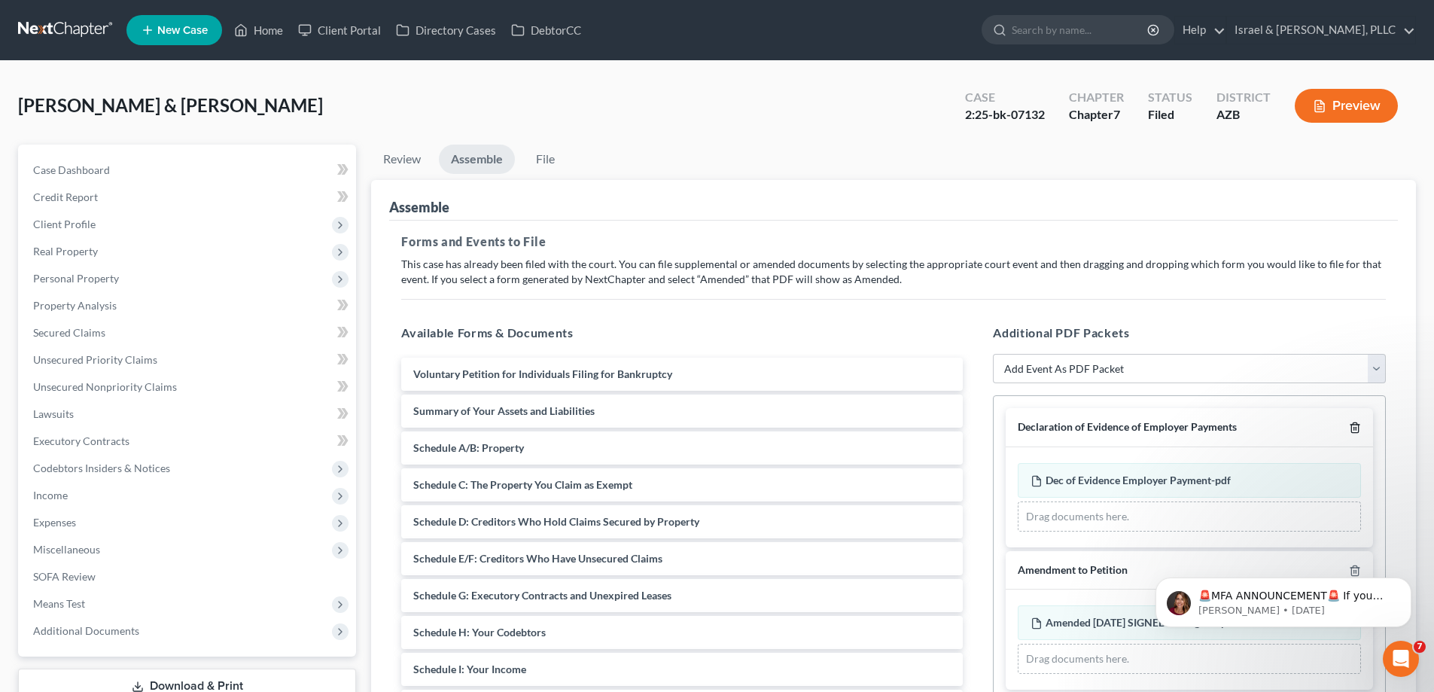
click at [1350, 427] on icon "button" at bounding box center [1355, 427] width 12 height 12
click at [1351, 427] on icon "button" at bounding box center [1354, 428] width 7 height 10
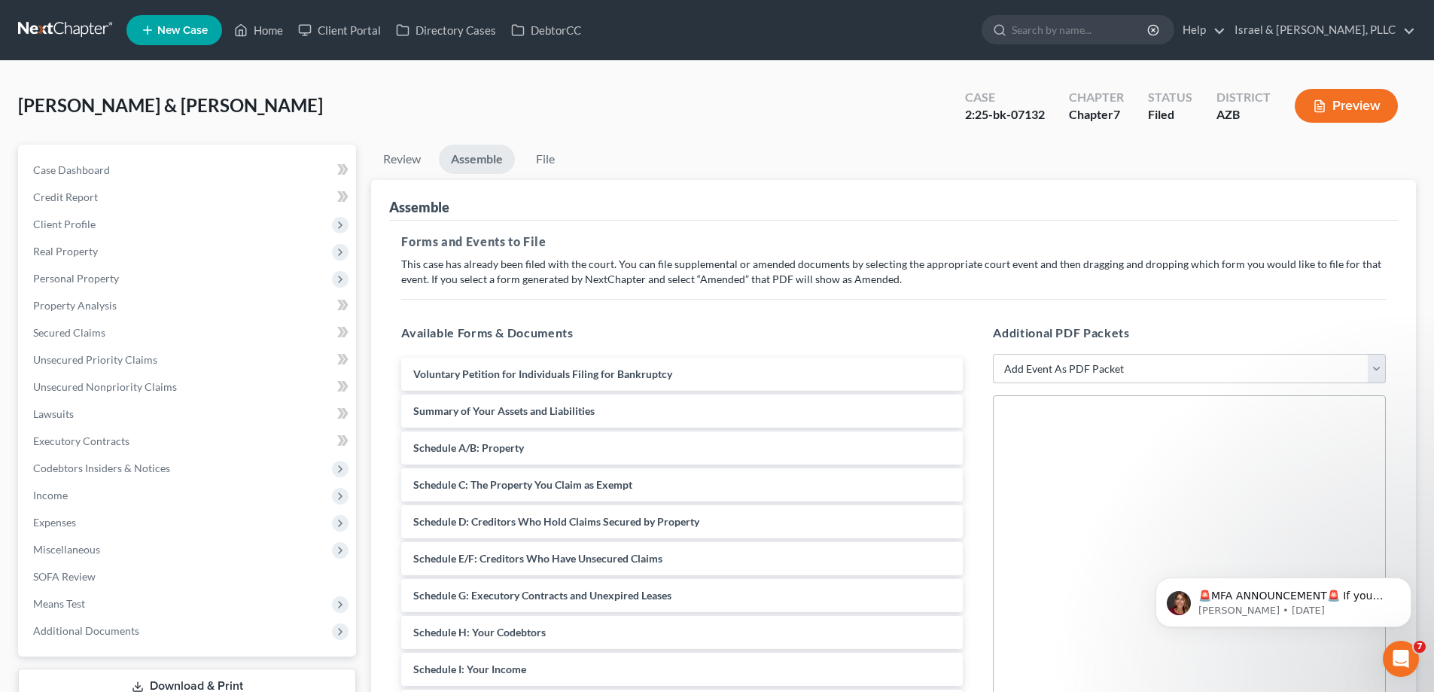
click at [1152, 357] on select "Add Event As PDF Packet Amendment to Mailing List (32.00 fee) Amendment to Peti…" at bounding box center [1189, 369] width 393 height 30
select select "1"
click at [993, 354] on select "Add Event As PDF Packet Amendment to Mailing List (32.00 fee) Amendment to Peti…" at bounding box center [1189, 369] width 393 height 30
select select
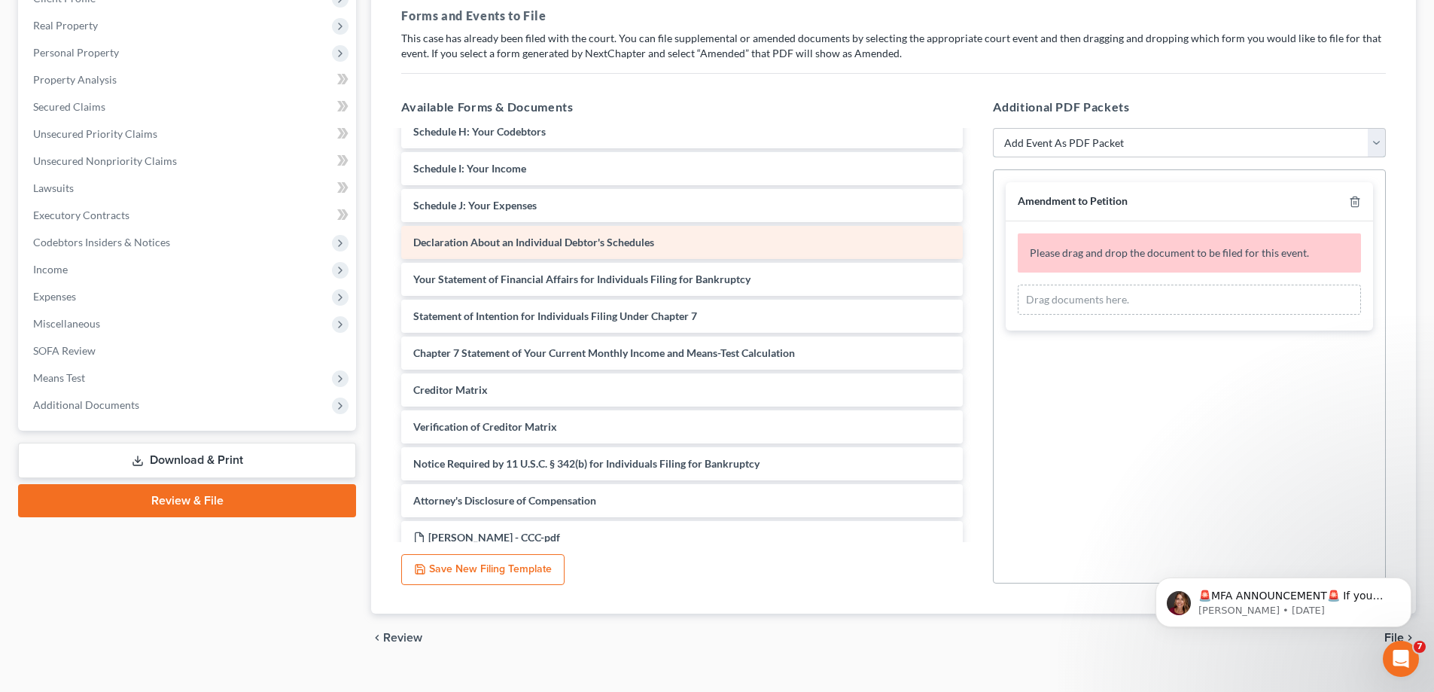
scroll to position [301, 0]
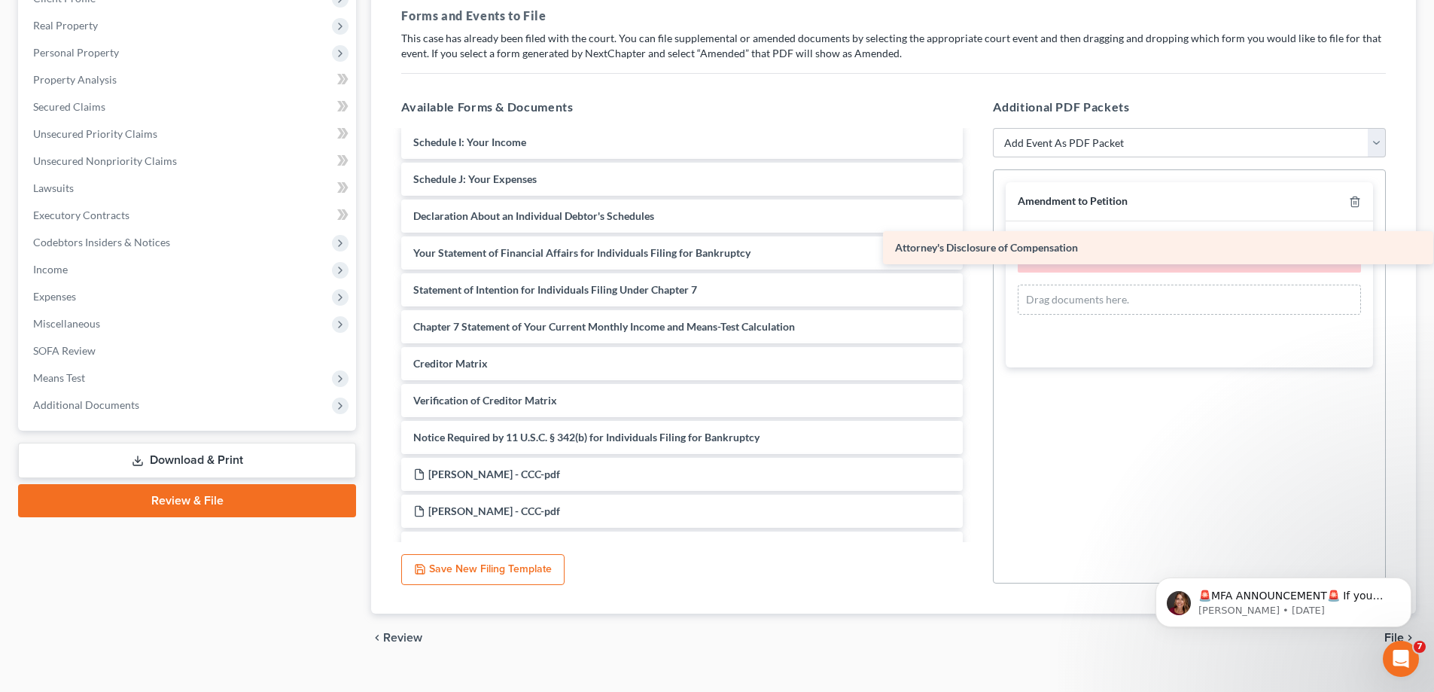
drag, startPoint x: 692, startPoint y: 473, endPoint x: 1174, endPoint y: 246, distance: 532.2
click at [975, 246] on div "Attorney's Disclosure of Compensation Voluntary Petition for Individuals Filing…" at bounding box center [681, 216] width 585 height 771
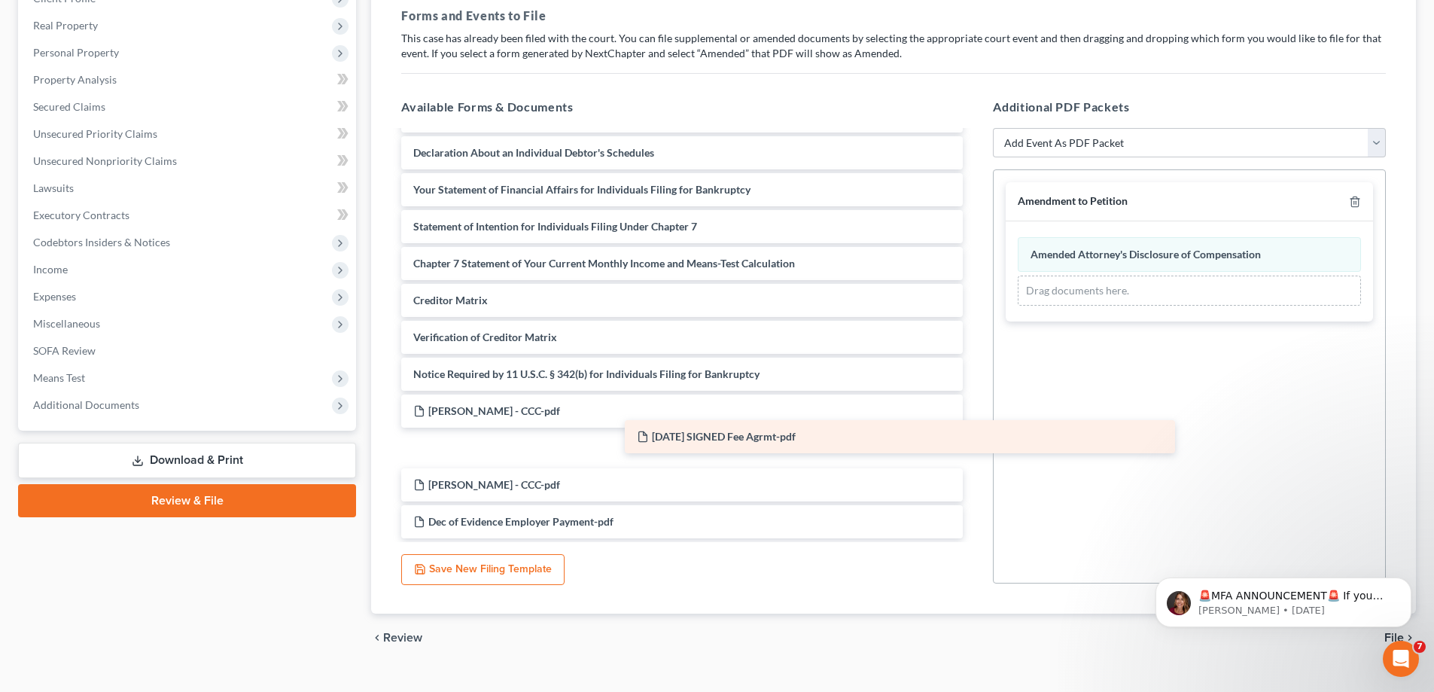
scroll to position [327, 0]
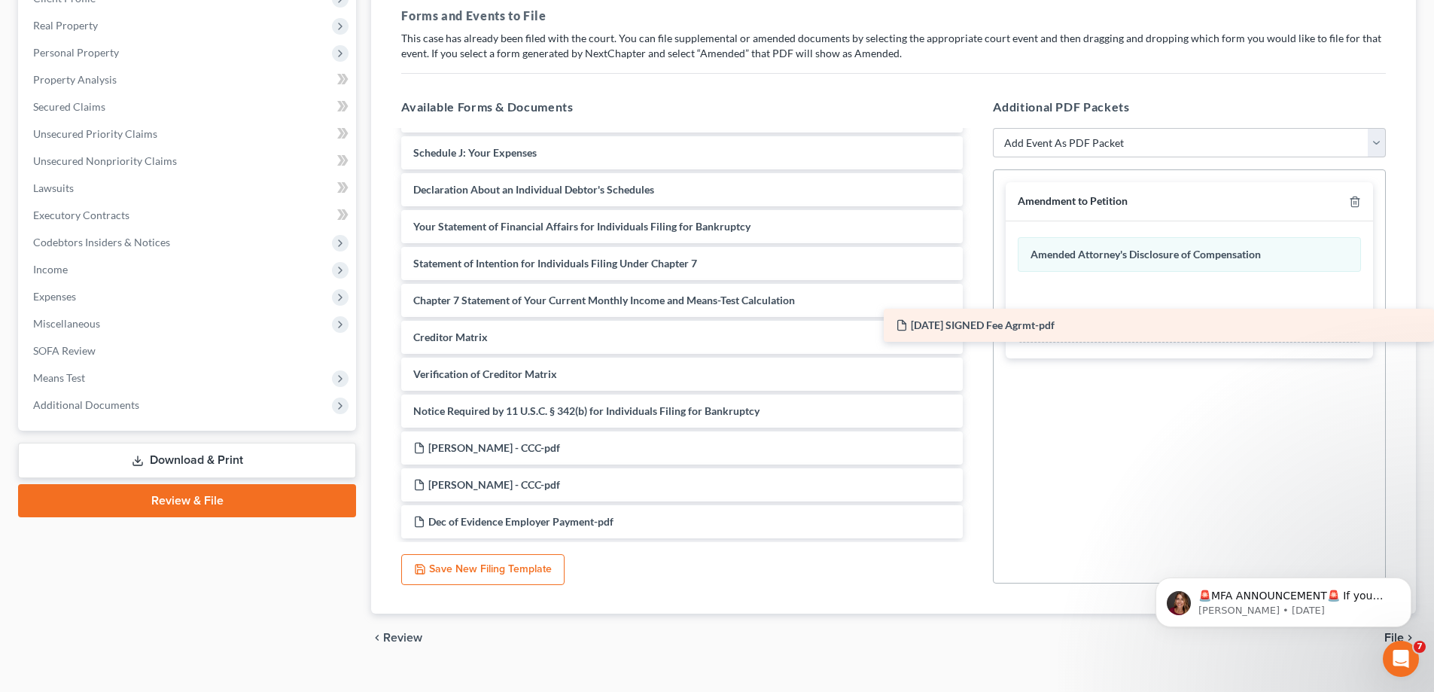
drag, startPoint x: 692, startPoint y: 517, endPoint x: 1194, endPoint y: 321, distance: 539.0
click at [975, 321] on div "[DATE] SIGNED Fee Agrmt-pdf Voluntary Petition for Individuals Filing for Bankr…" at bounding box center [681, 171] width 585 height 734
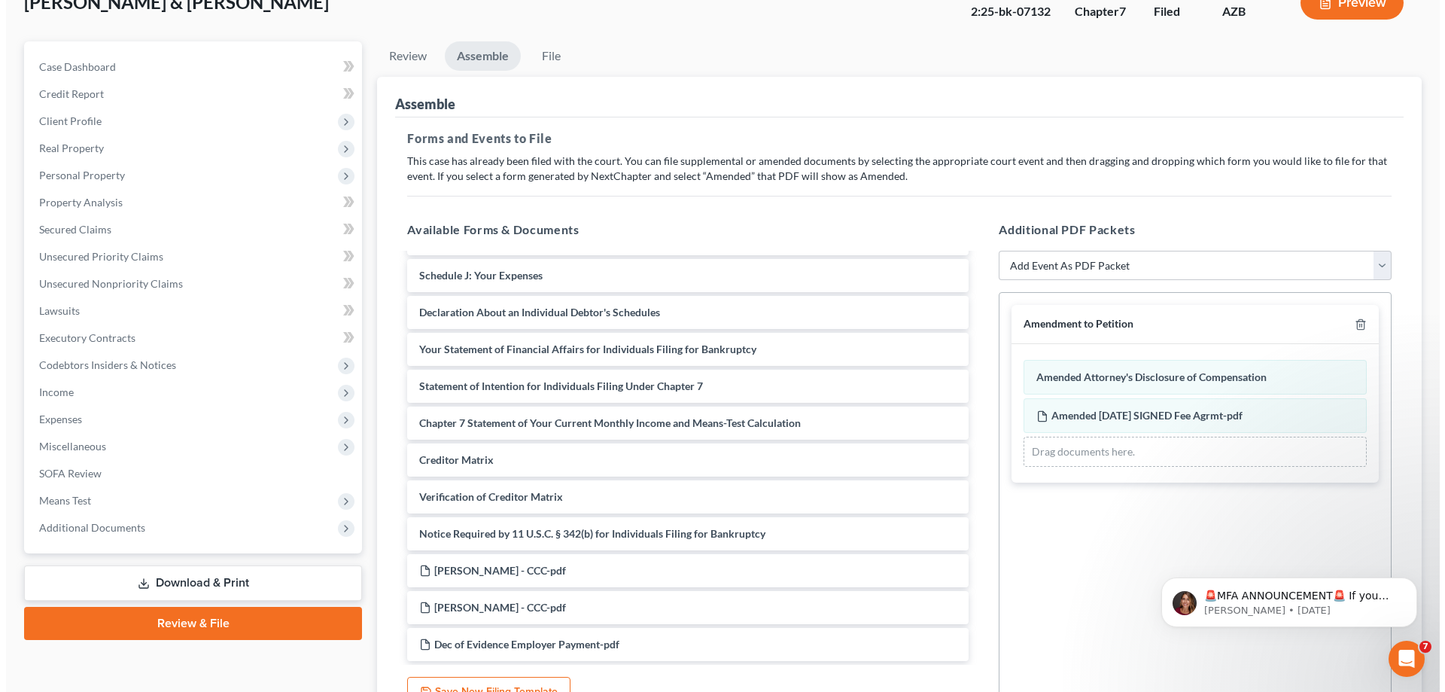
scroll to position [102, 0]
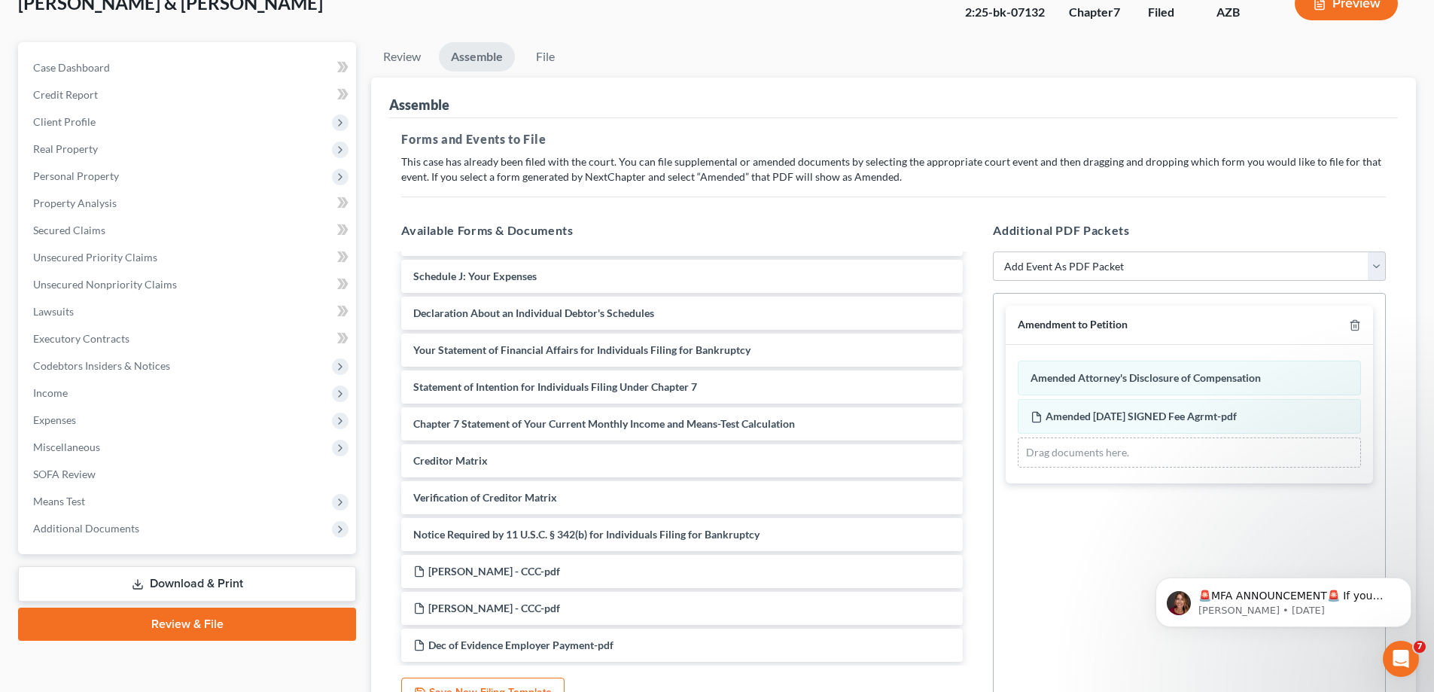
click at [1316, 17] on button "Preview" at bounding box center [1345, 3] width 103 height 34
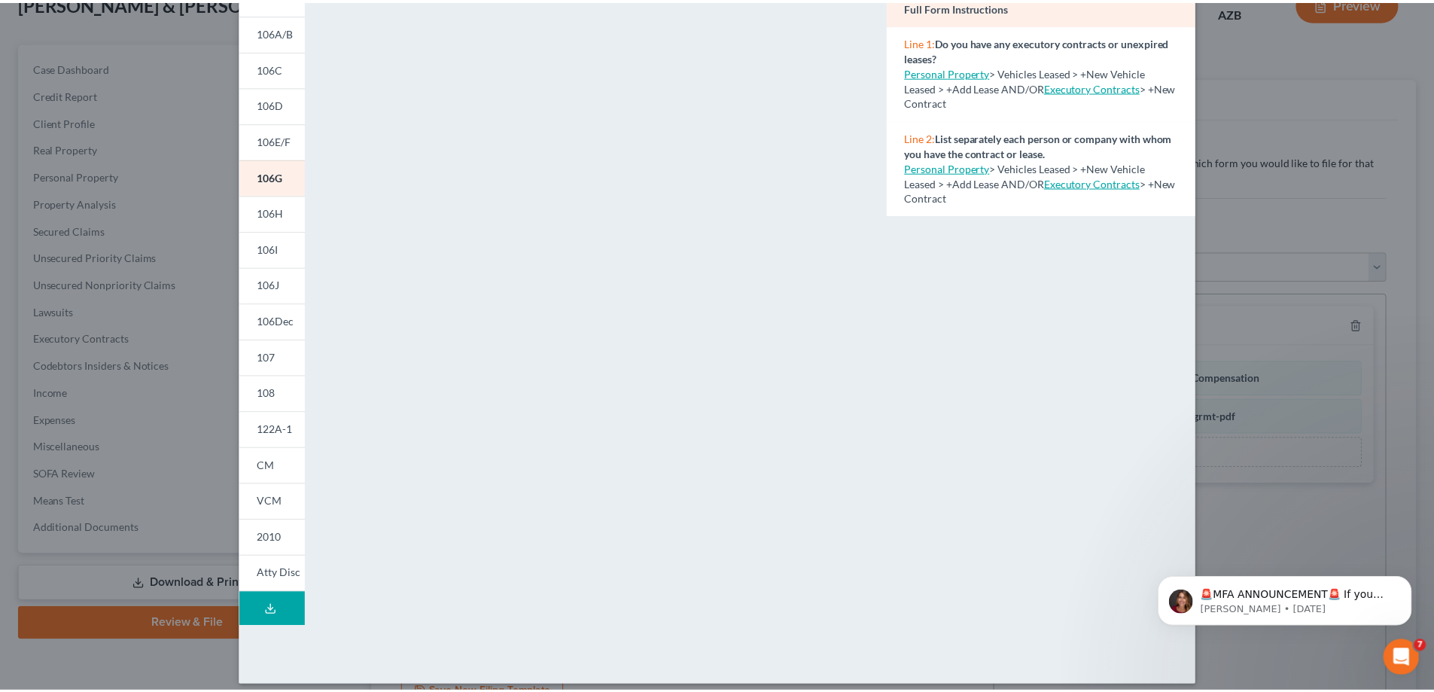
scroll to position [0, 0]
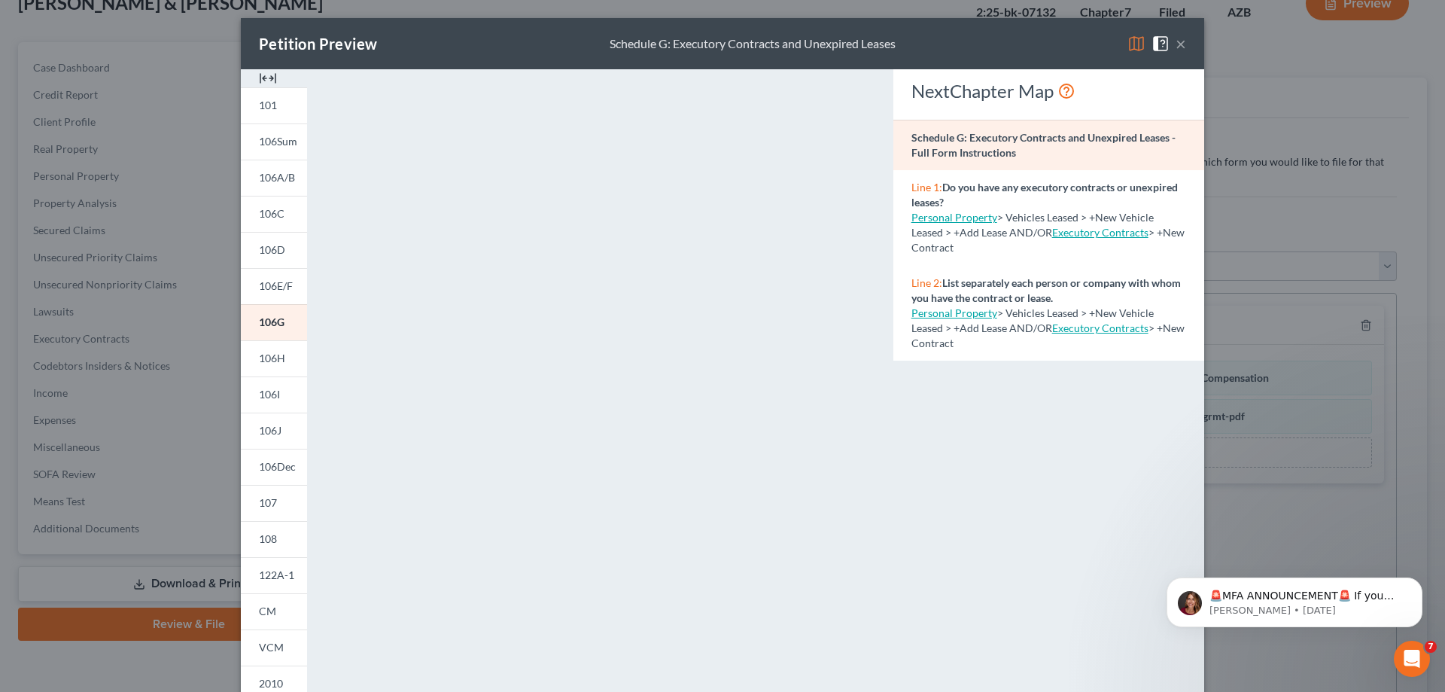
click at [1175, 44] on button "×" at bounding box center [1180, 44] width 11 height 18
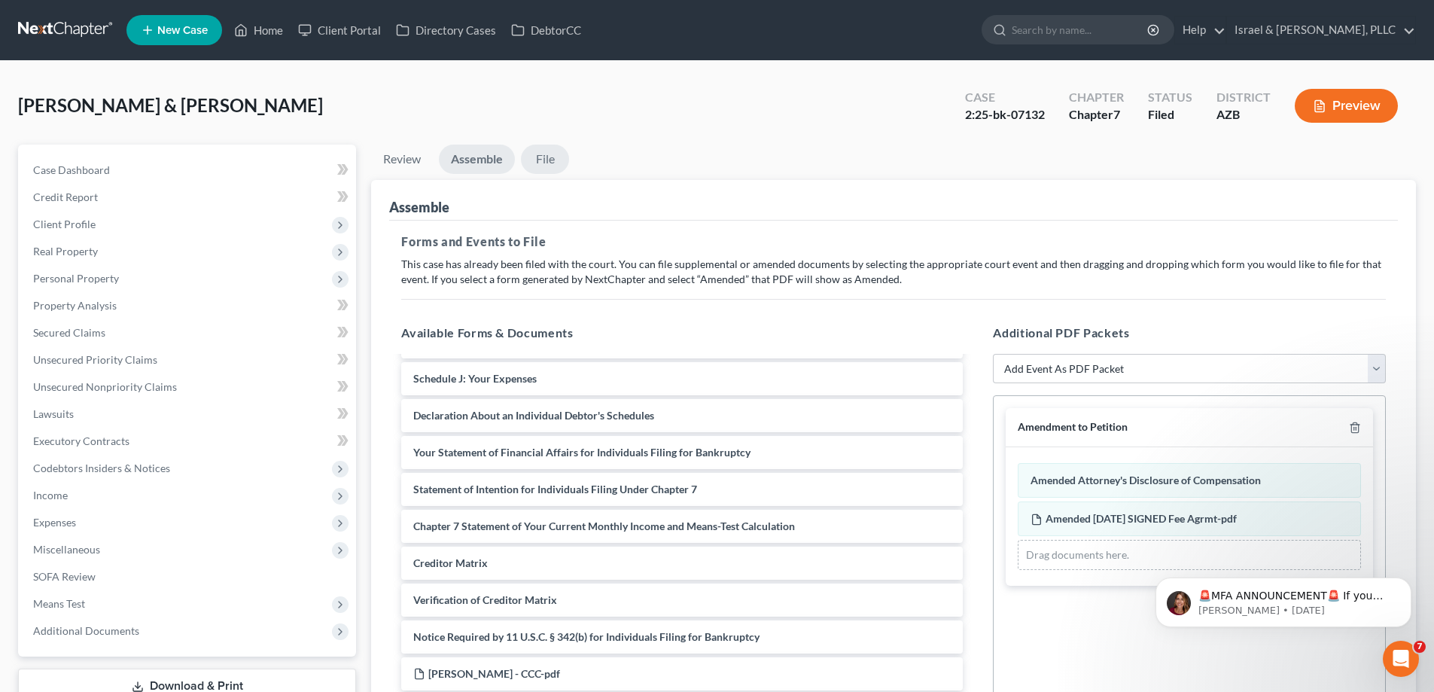
click at [549, 166] on link "File" at bounding box center [545, 158] width 48 height 29
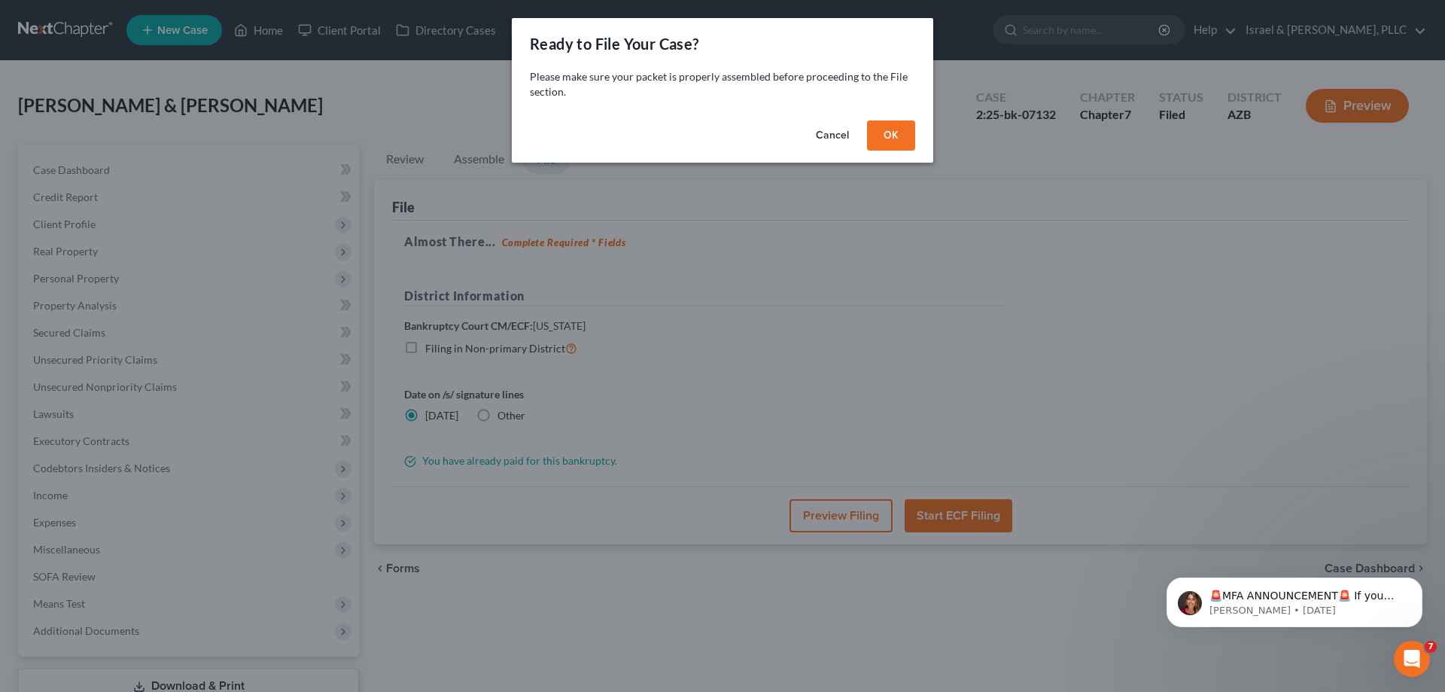
click at [904, 124] on button "OK" at bounding box center [891, 135] width 48 height 30
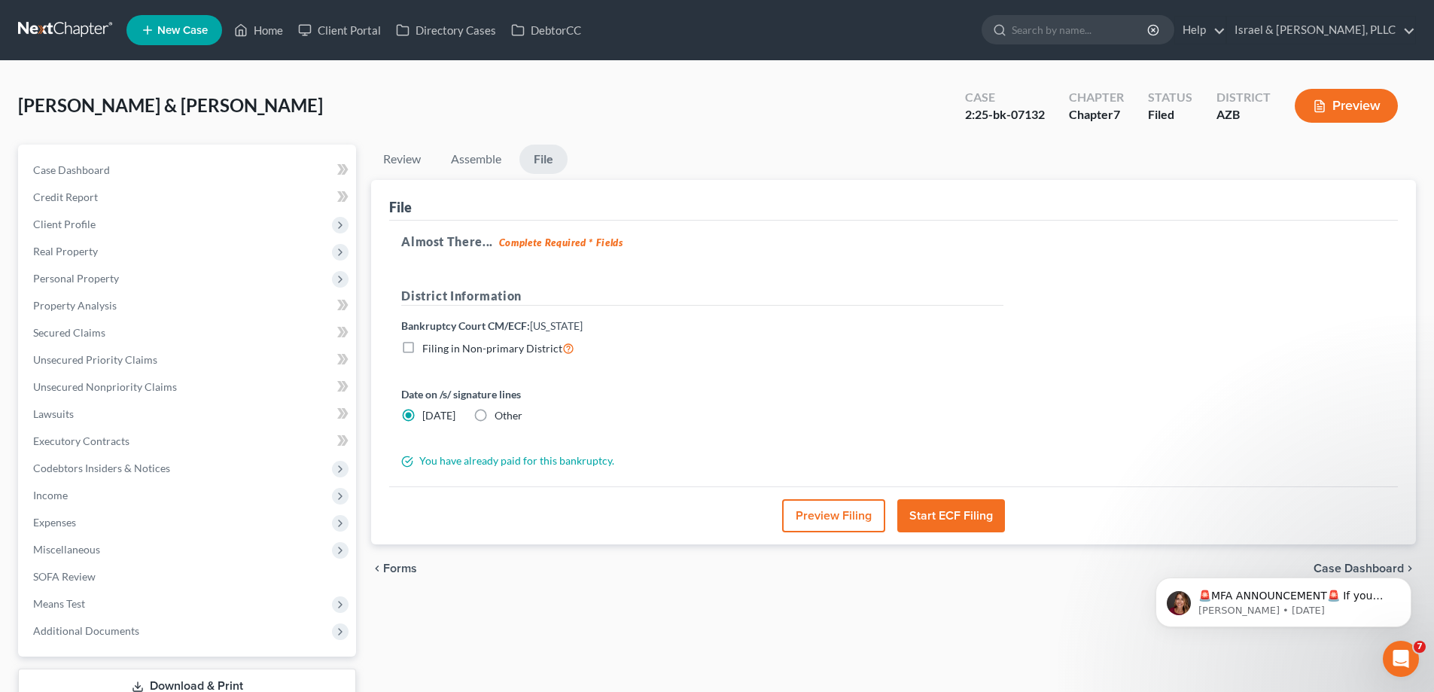
click at [813, 508] on button "Preview Filing" at bounding box center [833, 515] width 103 height 33
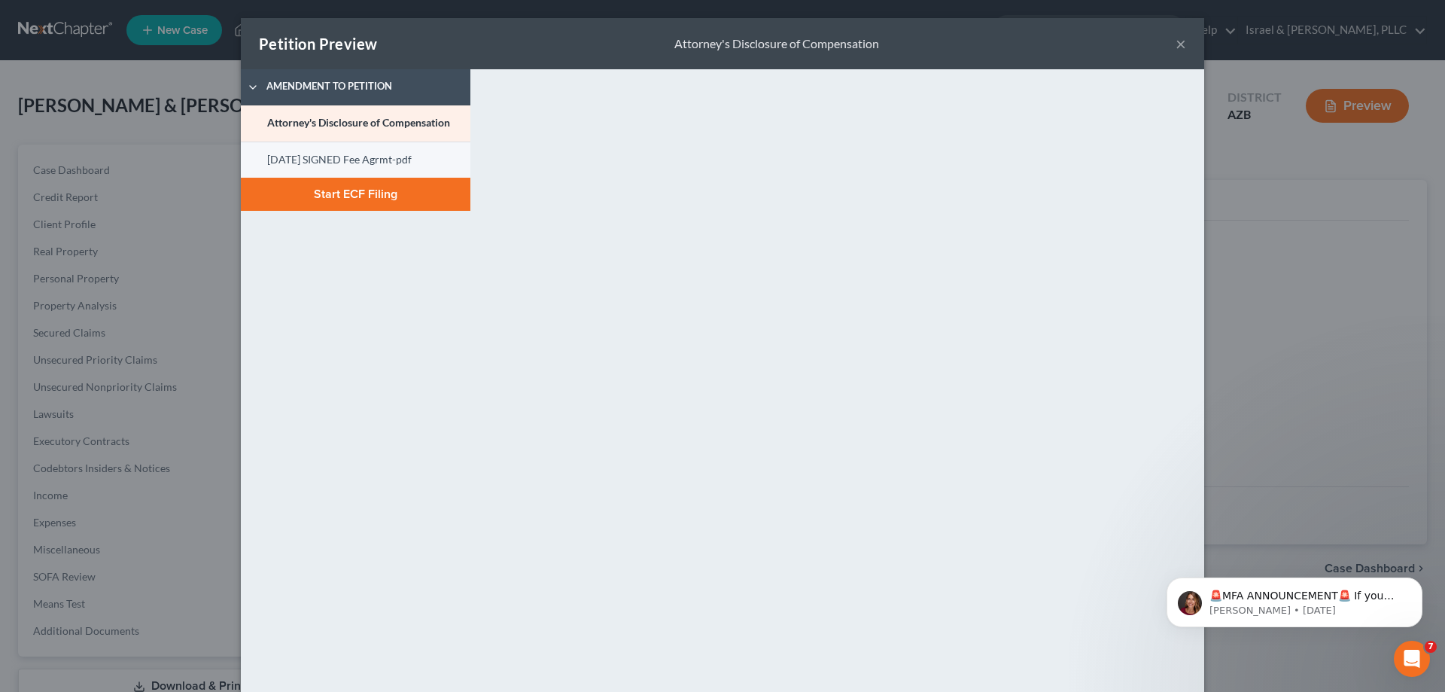
click at [412, 160] on link "[DATE] SIGNED Fee Agrmt-pdf" at bounding box center [356, 159] width 230 height 36
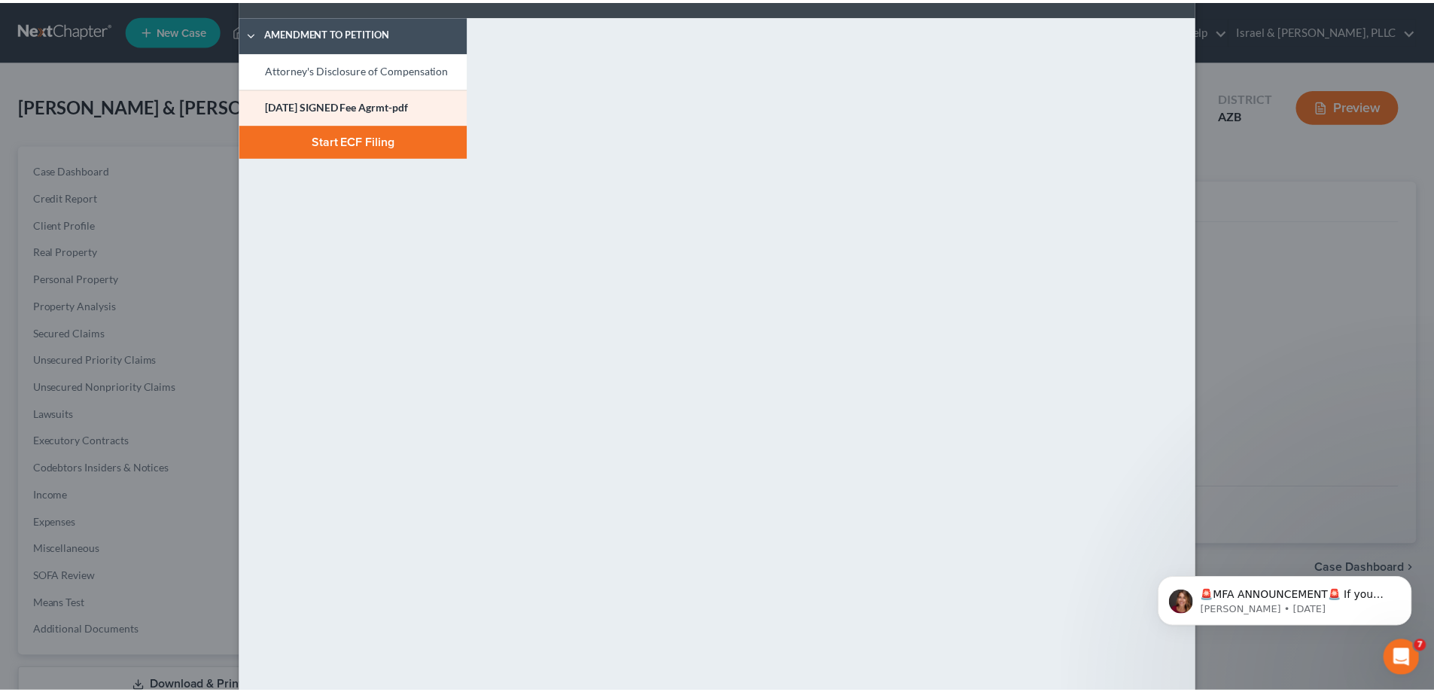
scroll to position [74, 0]
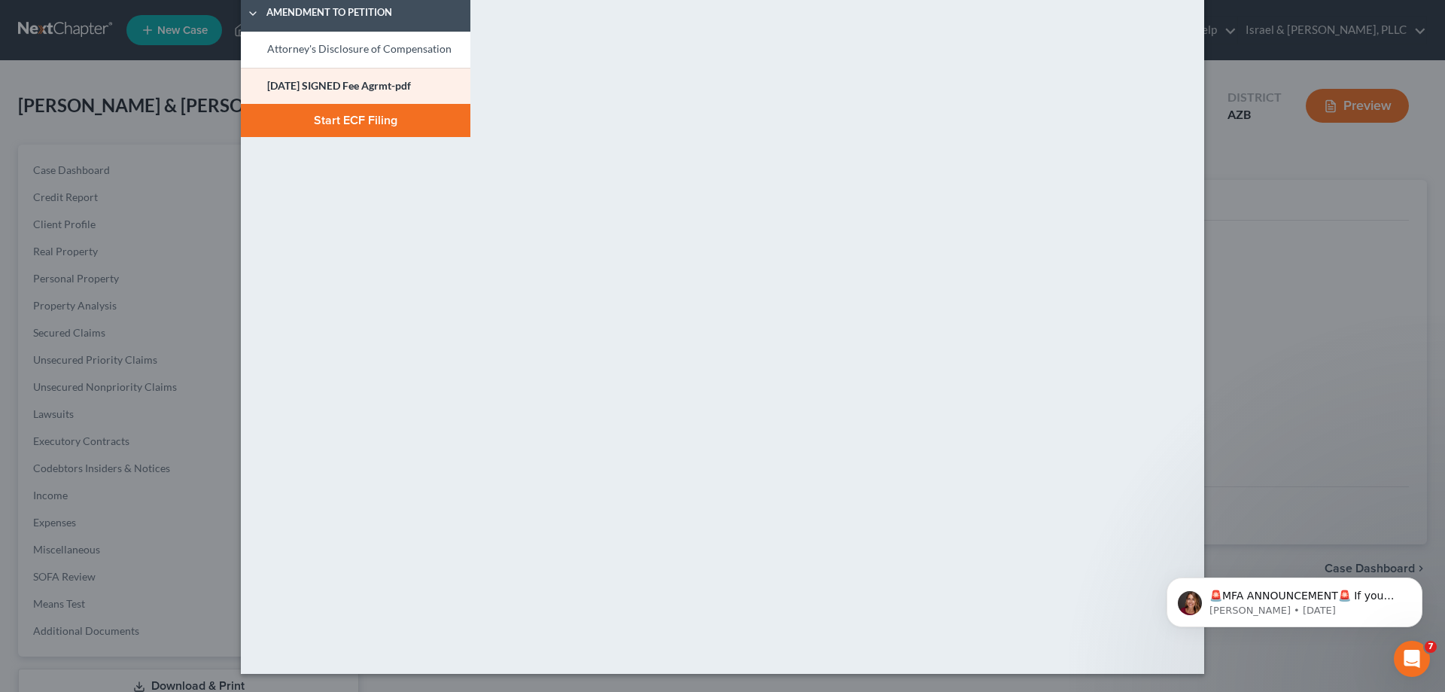
drag, startPoint x: 1150, startPoint y: 596, endPoint x: 1126, endPoint y: 485, distance: 113.2
click html "🚨MFA ANNOUNCEMENT🚨 If you are filing [DATE] in [US_STATE] or [US_STATE], you ne…"
click at [391, 128] on button "Start ECF Filing" at bounding box center [356, 120] width 230 height 33
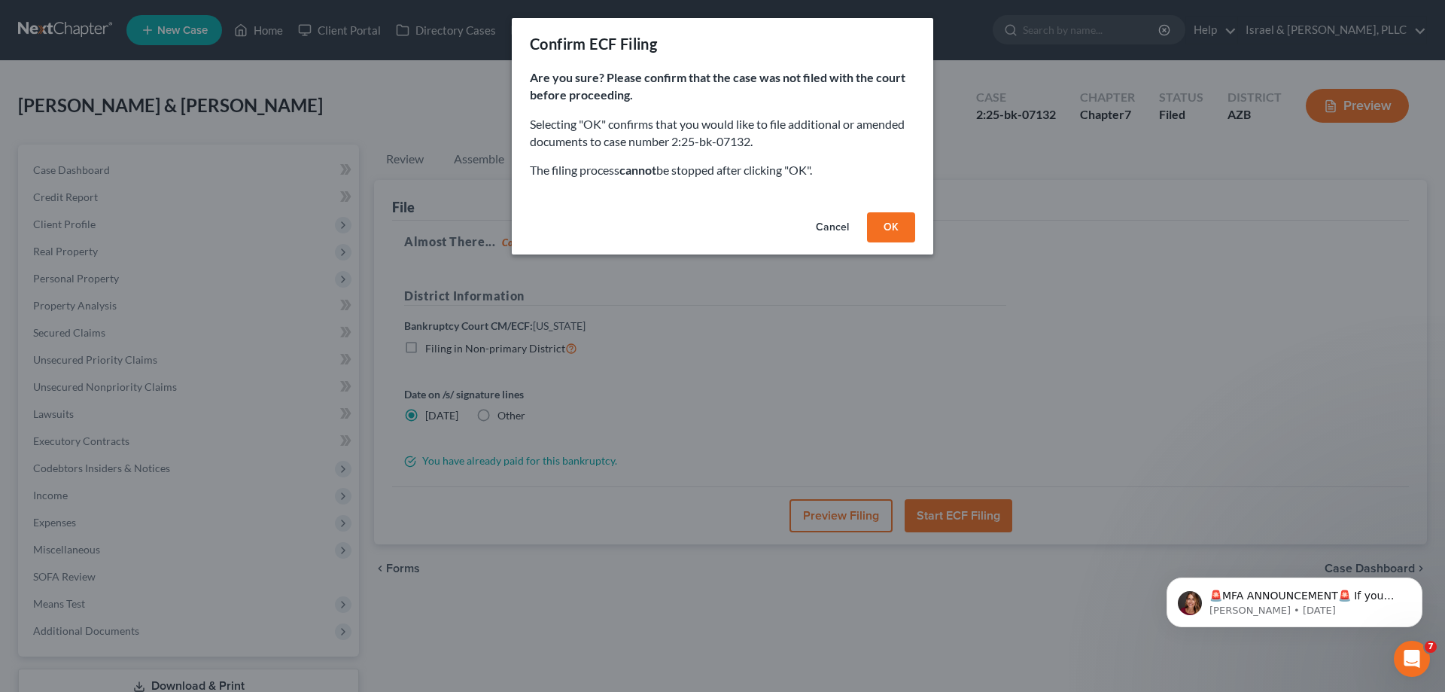
click at [896, 224] on button "OK" at bounding box center [891, 227] width 48 height 30
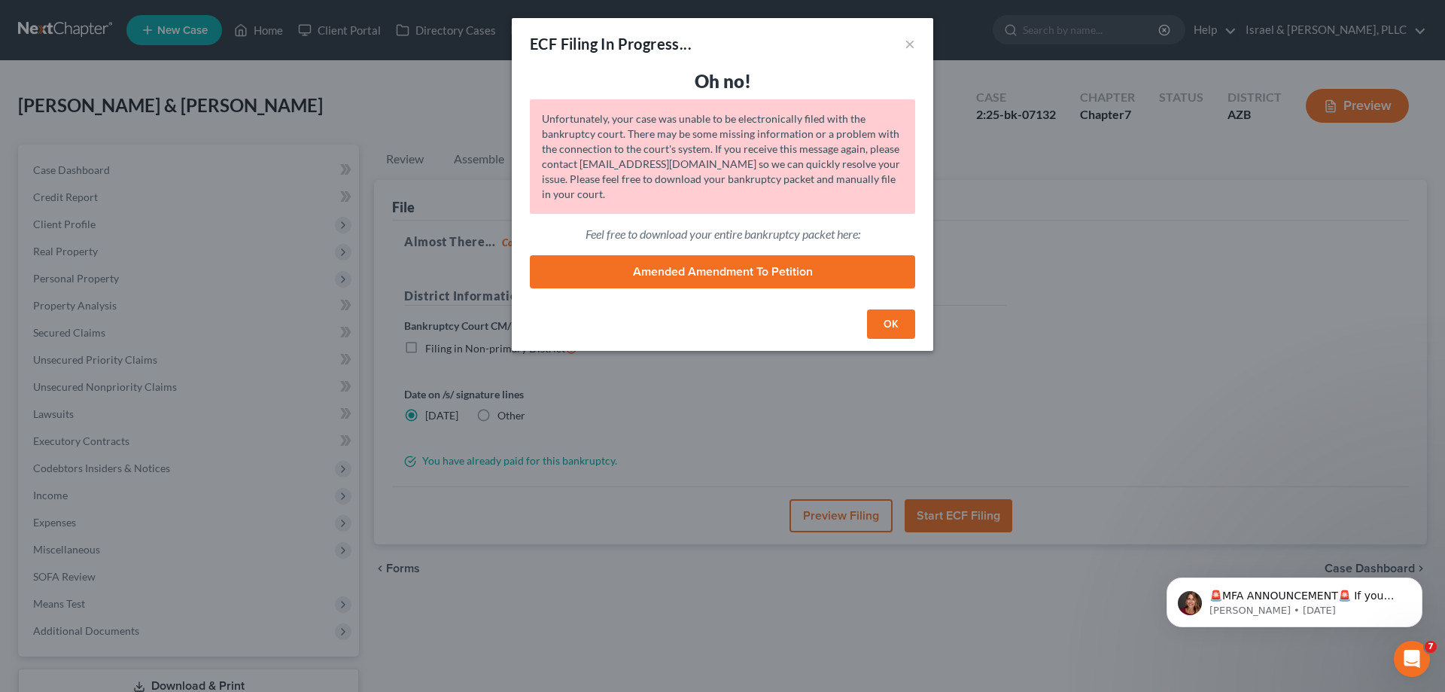
click at [843, 272] on link "Amended Amendment to Petition" at bounding box center [722, 271] width 385 height 33
drag, startPoint x: 884, startPoint y: 327, endPoint x: 877, endPoint y: 325, distance: 7.7
click at [884, 327] on button "OK" at bounding box center [891, 324] width 48 height 30
